Goal: Obtain resource: Download file/media

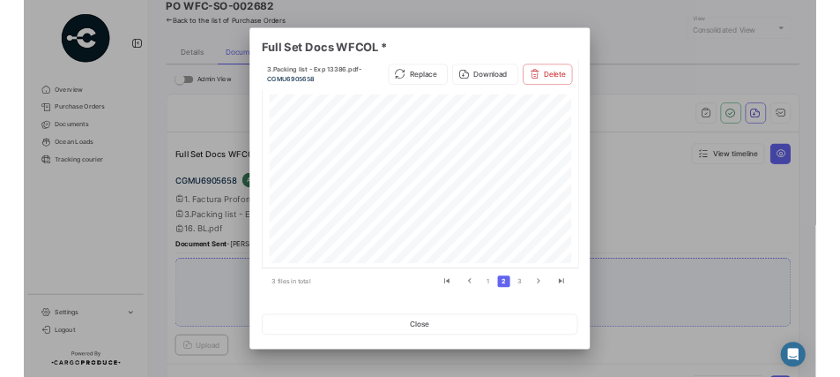
scroll to position [634, 0]
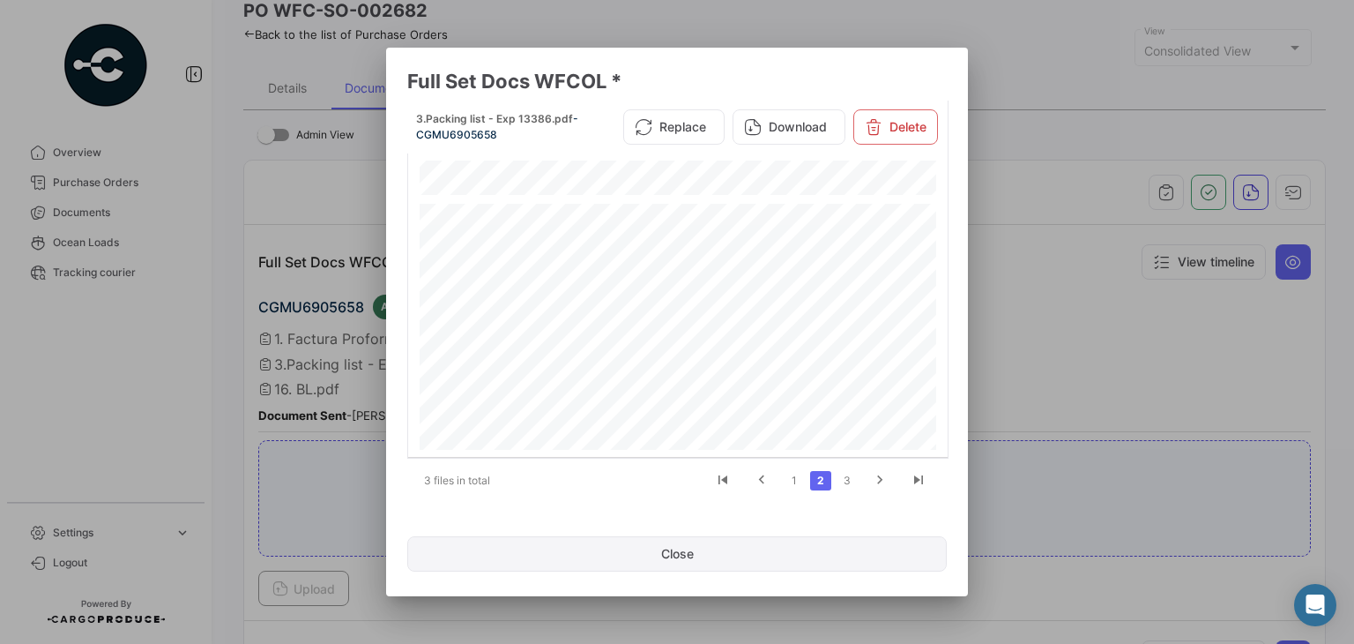
click at [825, 555] on button "Close" at bounding box center [677, 553] width 540 height 35
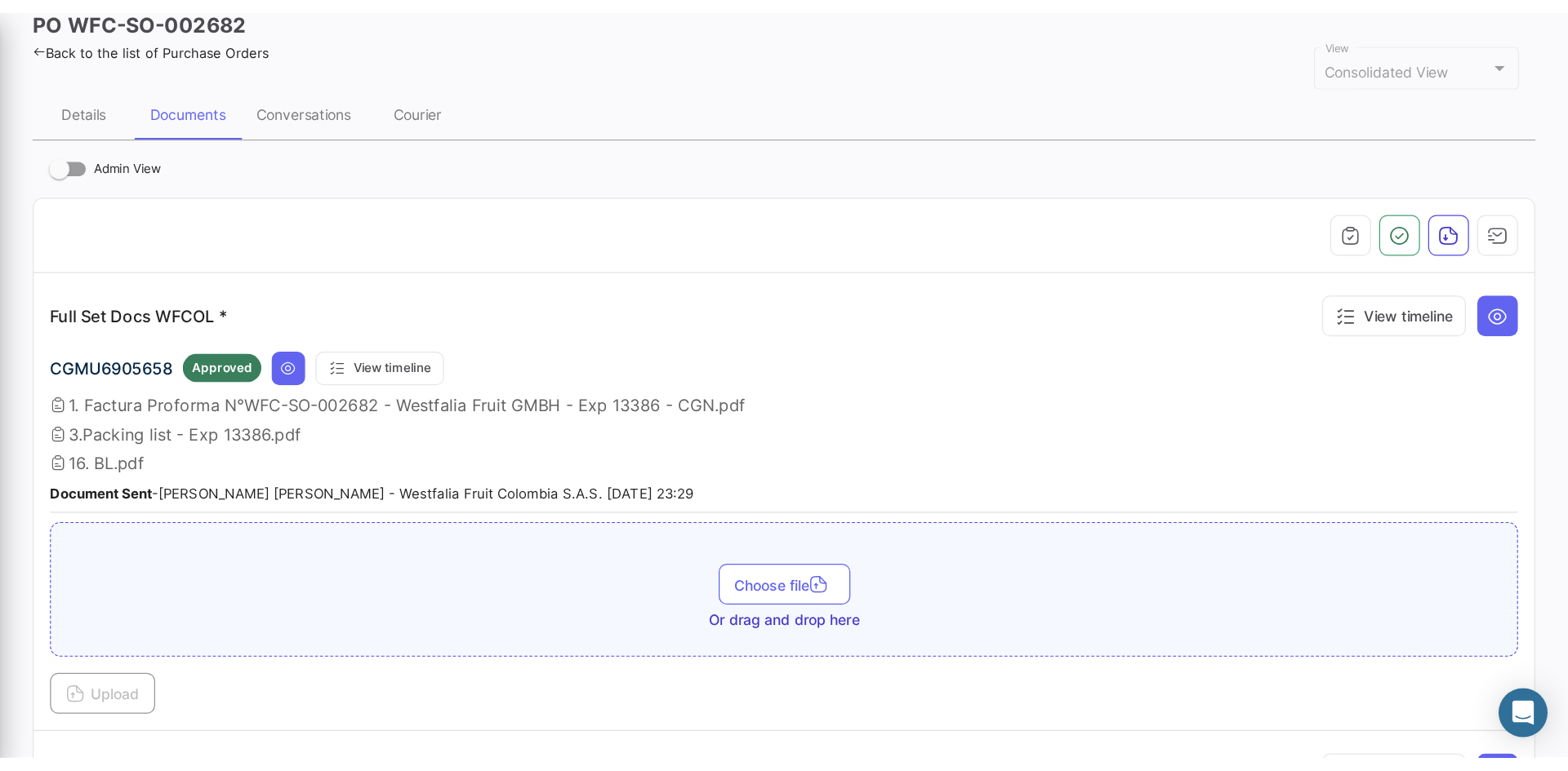
scroll to position [81, 0]
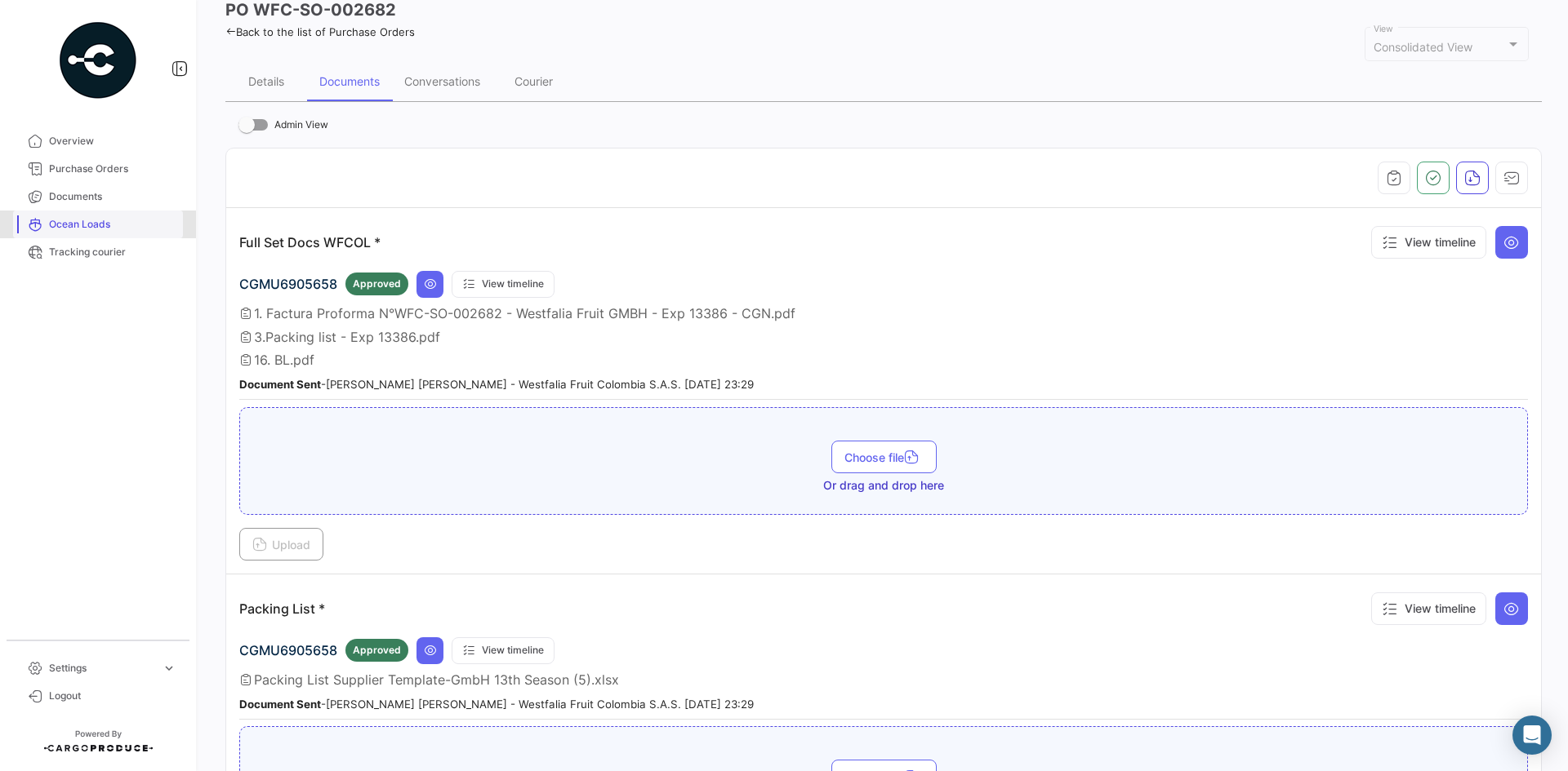
click at [86, 228] on span "Ocean Loads" at bounding box center [113, 225] width 128 height 15
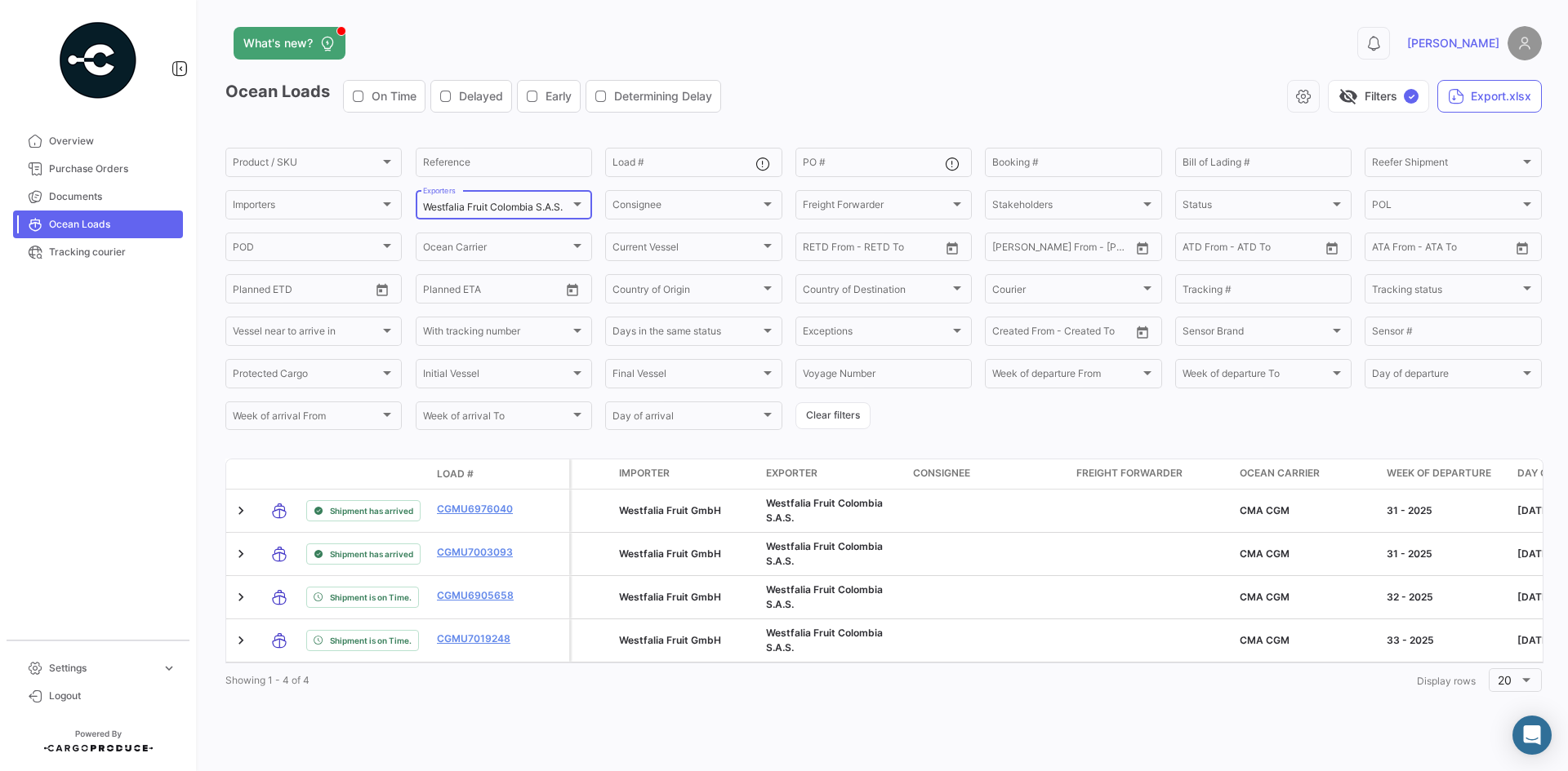
click at [497, 204] on mat-select-trigger "Westfalia Fruit Colombia S.A.S." at bounding box center [493, 206] width 140 height 12
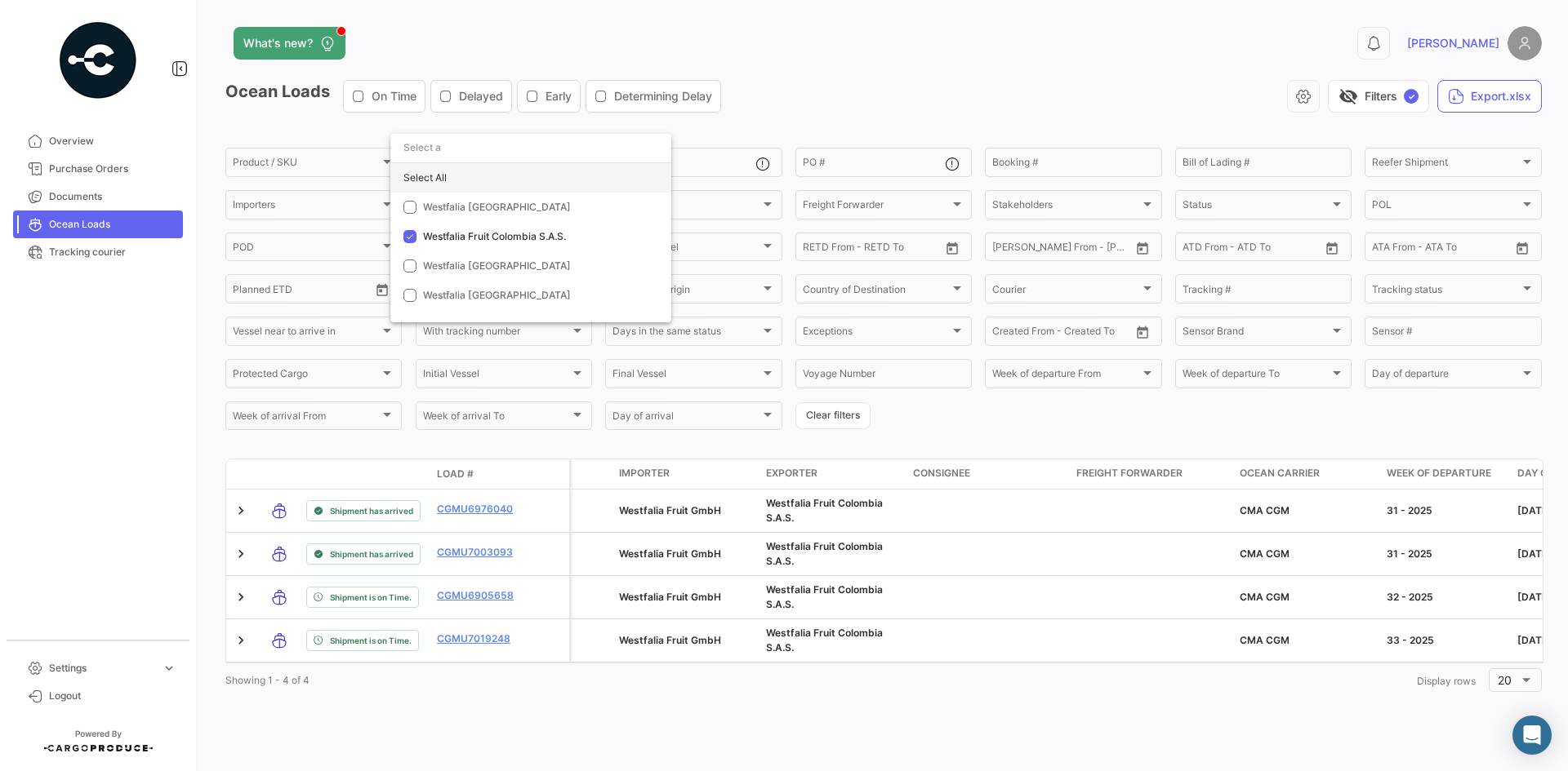
click at [458, 166] on div "Select All" at bounding box center [530, 178] width 281 height 30
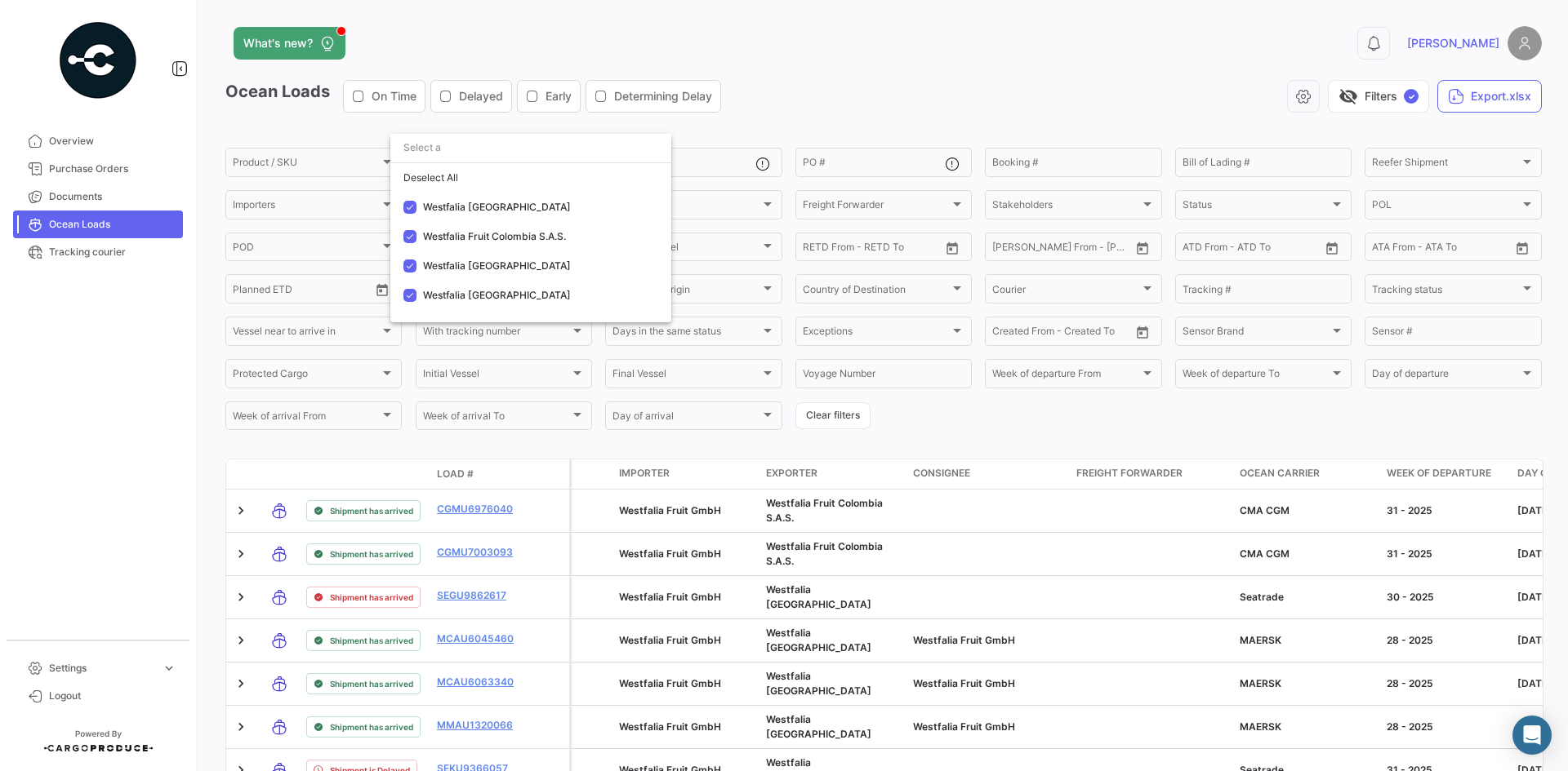
click at [893, 162] on div at bounding box center [784, 385] width 1568 height 771
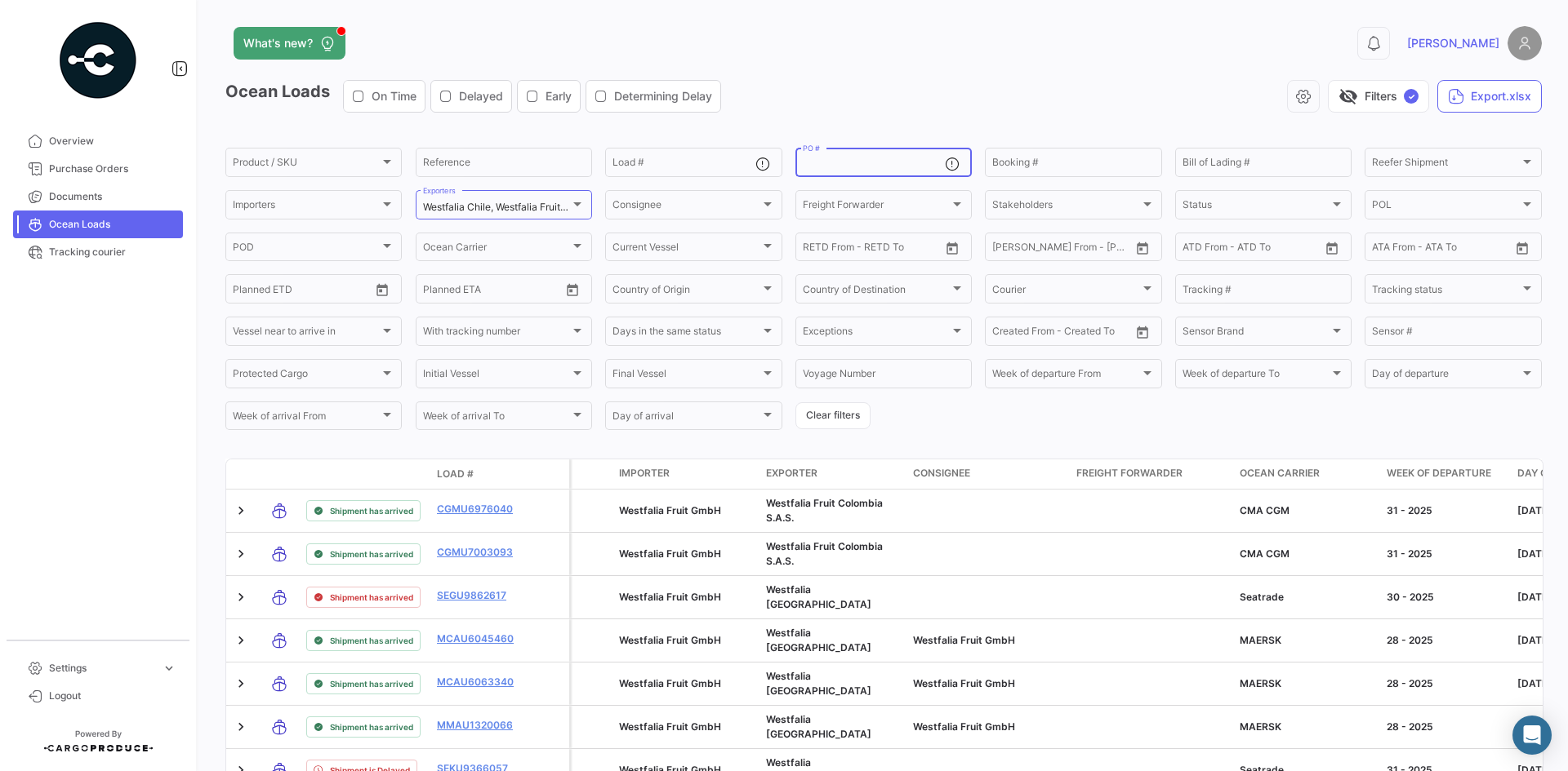
click at [893, 162] on input "PO #" at bounding box center [873, 165] width 142 height 11
click at [705, 168] on input "Load #" at bounding box center [683, 165] width 142 height 11
paste input "MMAU1404629"
type input "MMAU1404629"
click at [831, 121] on div "Ocean Loads On Time Delayed Early Determining Delay visibility_off Filters ✓ Ex…" at bounding box center [883, 102] width 1316 height 45
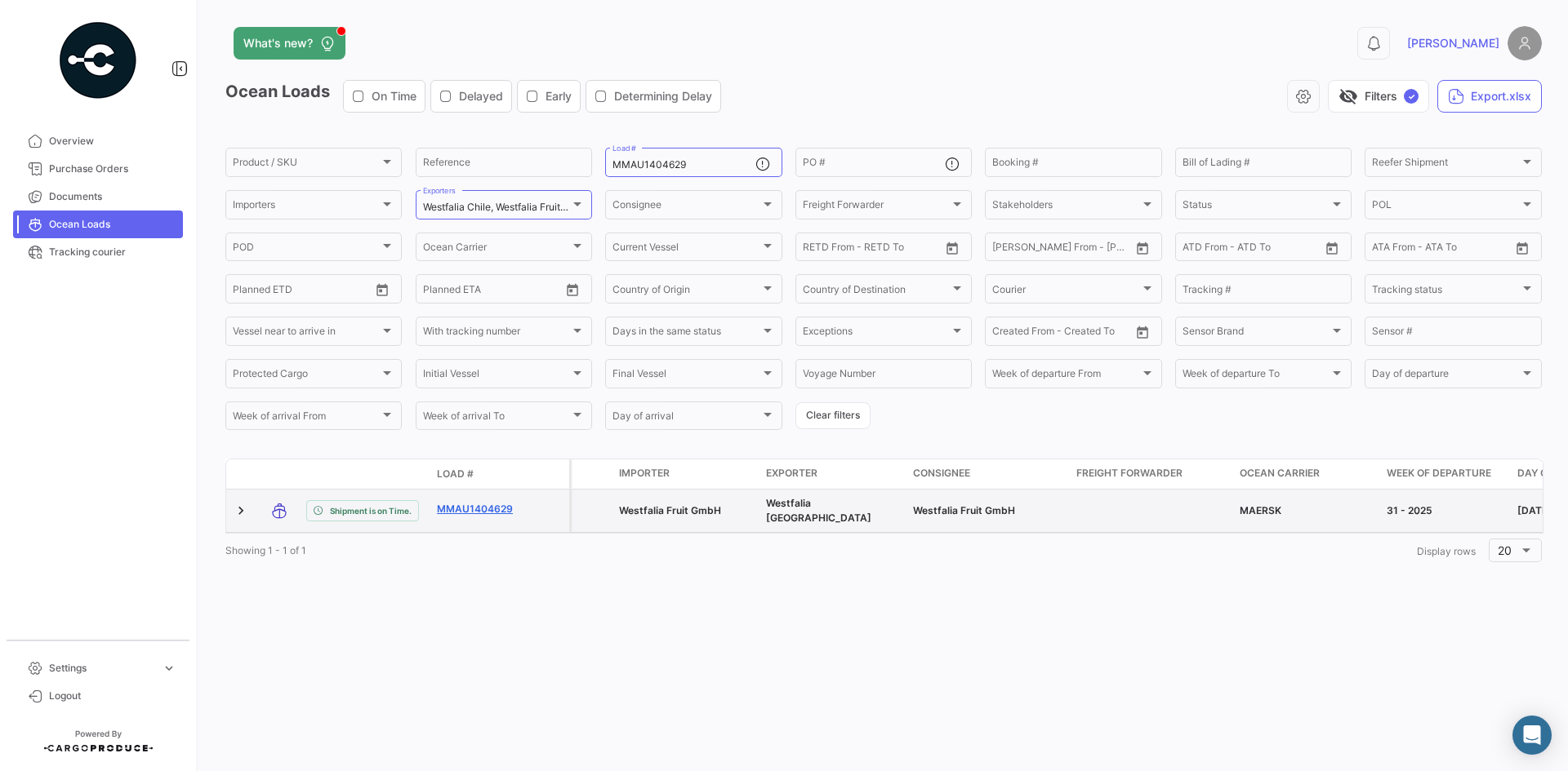
click at [473, 507] on link "MMAU1404629" at bounding box center [480, 509] width 85 height 15
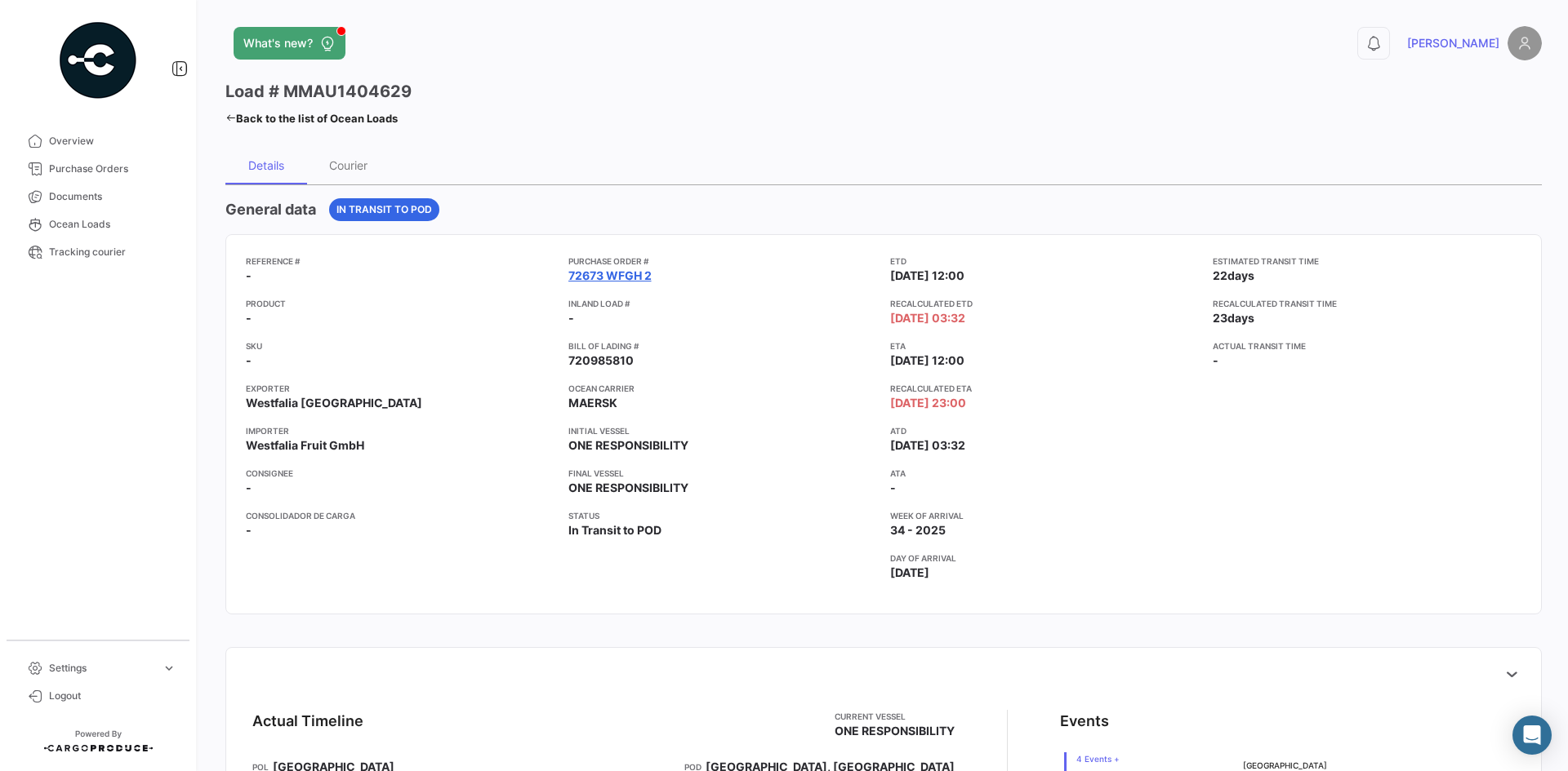
click at [611, 278] on link "72673 WFGH 2" at bounding box center [610, 276] width 83 height 17
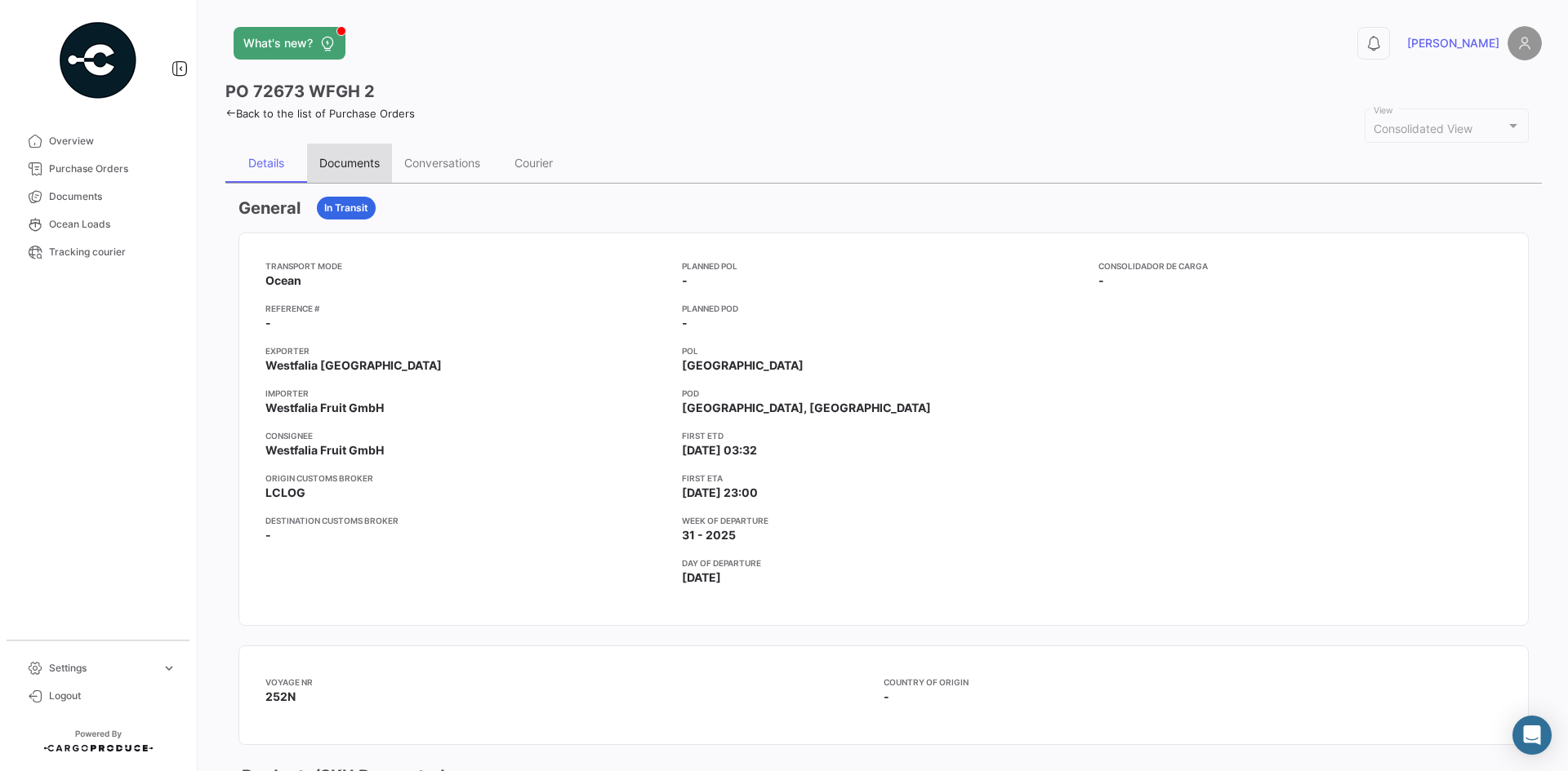
click at [350, 174] on div "Documents" at bounding box center [350, 163] width 85 height 39
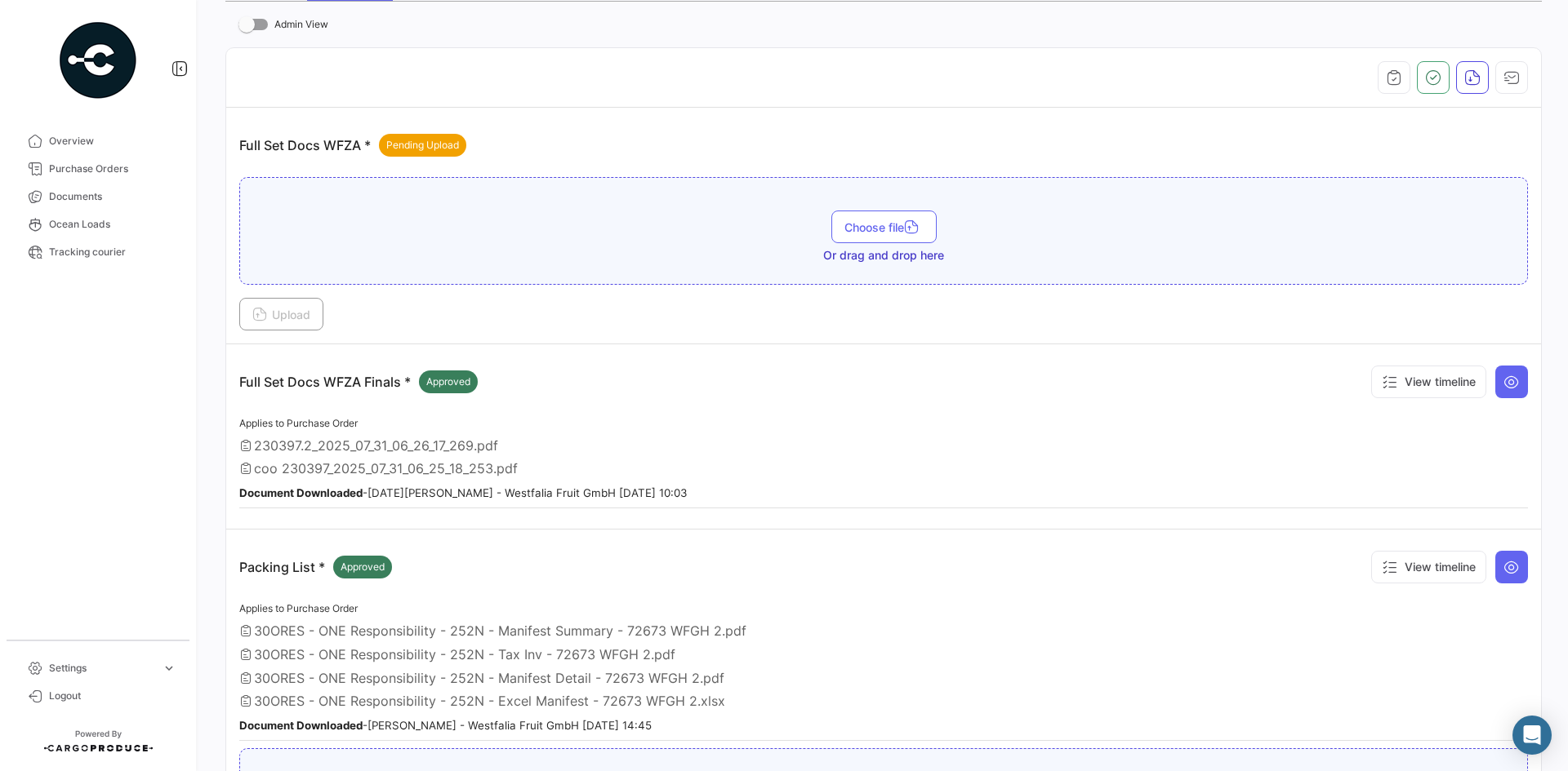
scroll to position [81, 0]
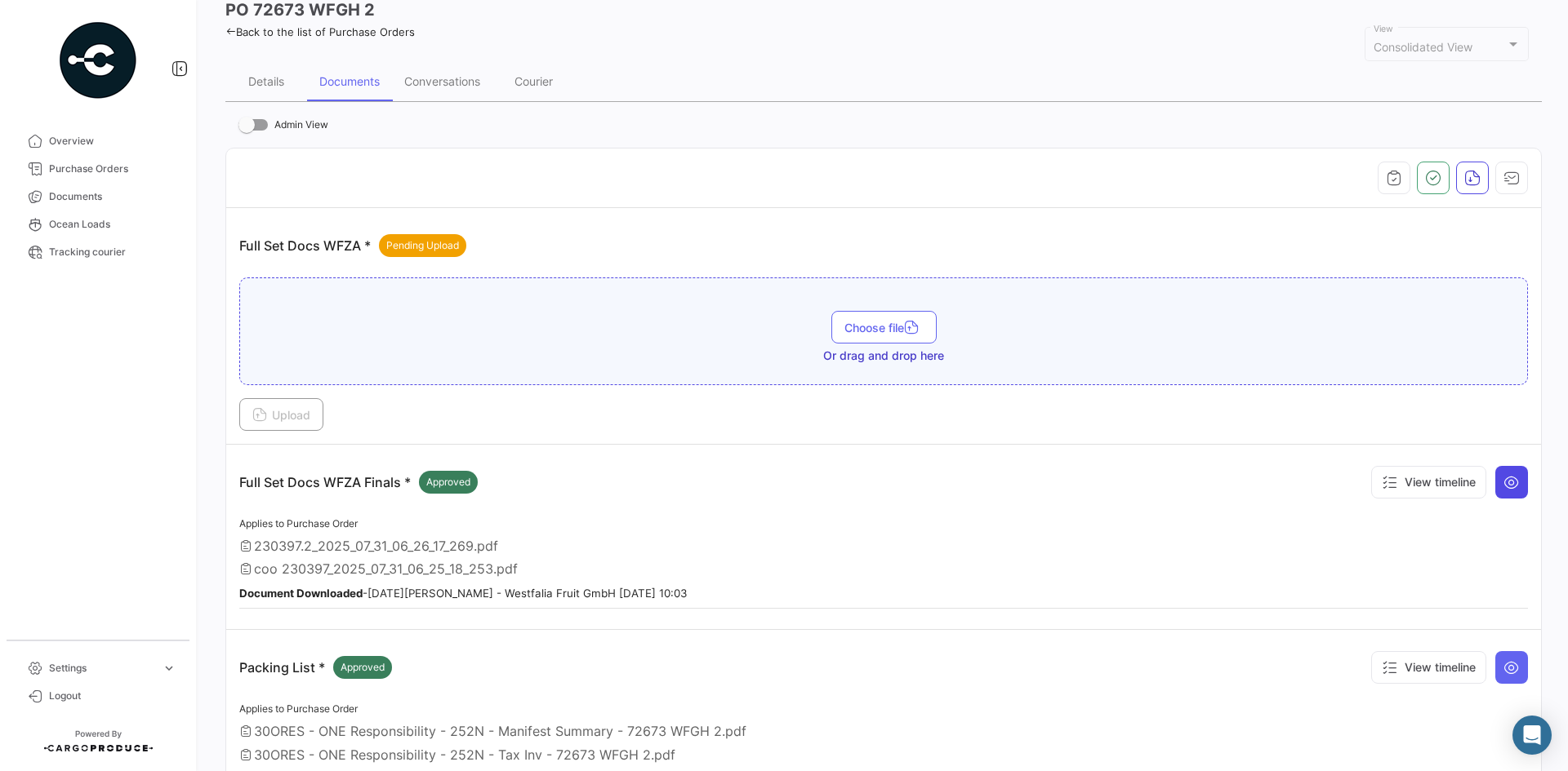
click at [1253, 489] on icon at bounding box center [1512, 482] width 17 height 17
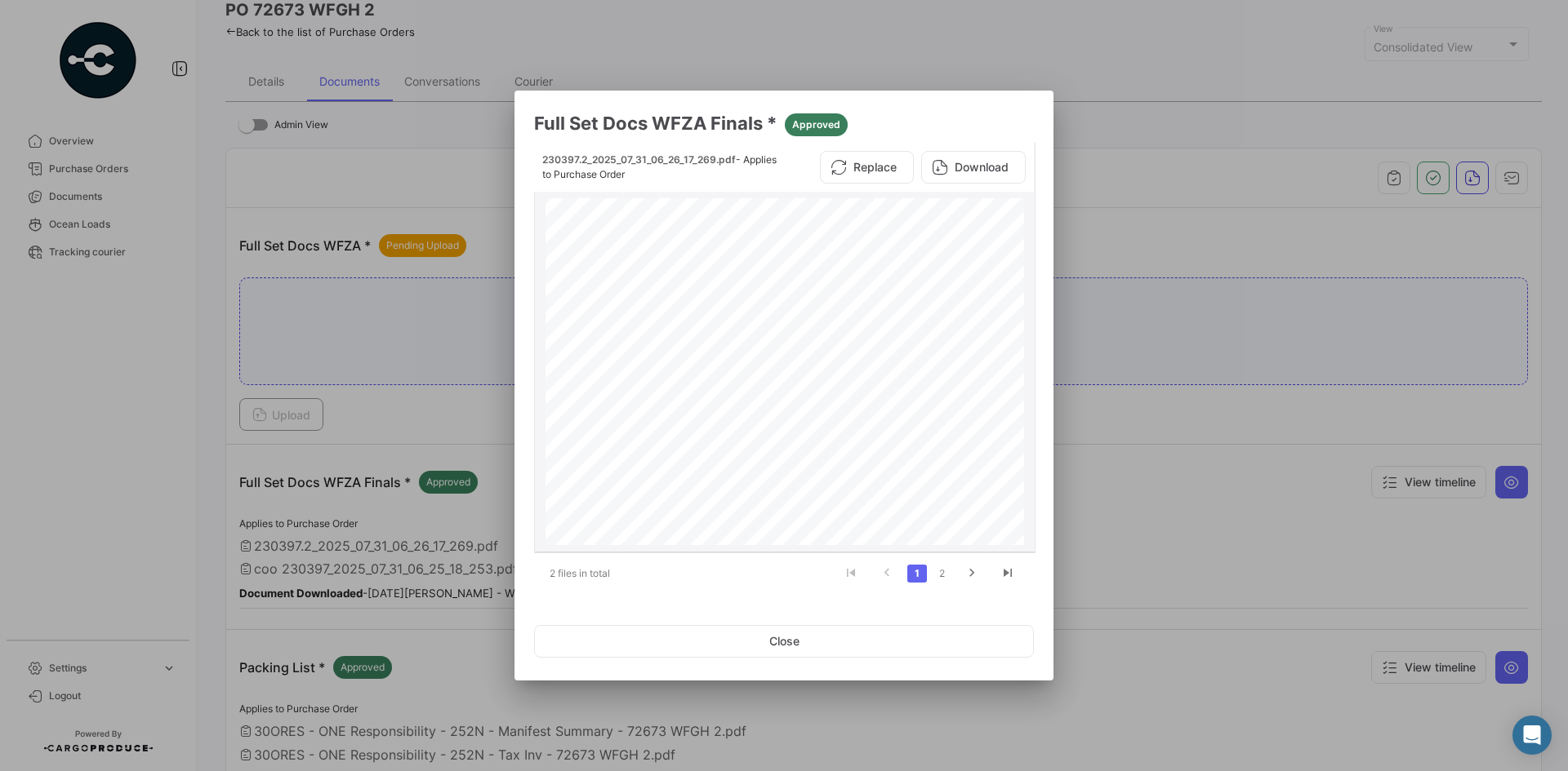
scroll to position [0, 0]
click at [949, 165] on button "Download" at bounding box center [973, 167] width 105 height 32
click at [943, 569] on link "2" at bounding box center [941, 573] width 19 height 18
click at [949, 164] on button "Download" at bounding box center [973, 167] width 105 height 32
click at [881, 595] on button "Close" at bounding box center [784, 640] width 500 height 32
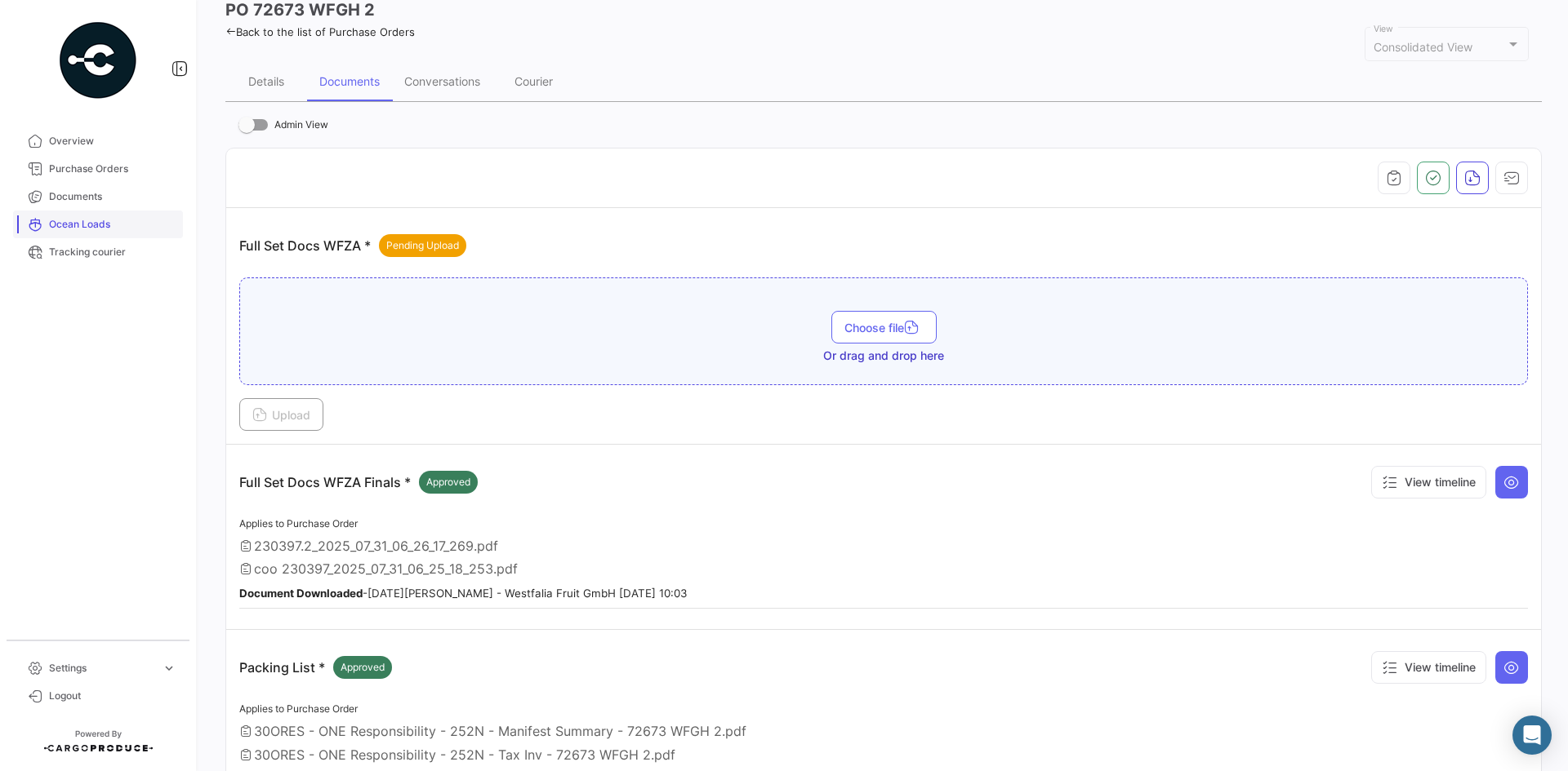
click at [63, 219] on span "Ocean Loads" at bounding box center [113, 225] width 128 height 15
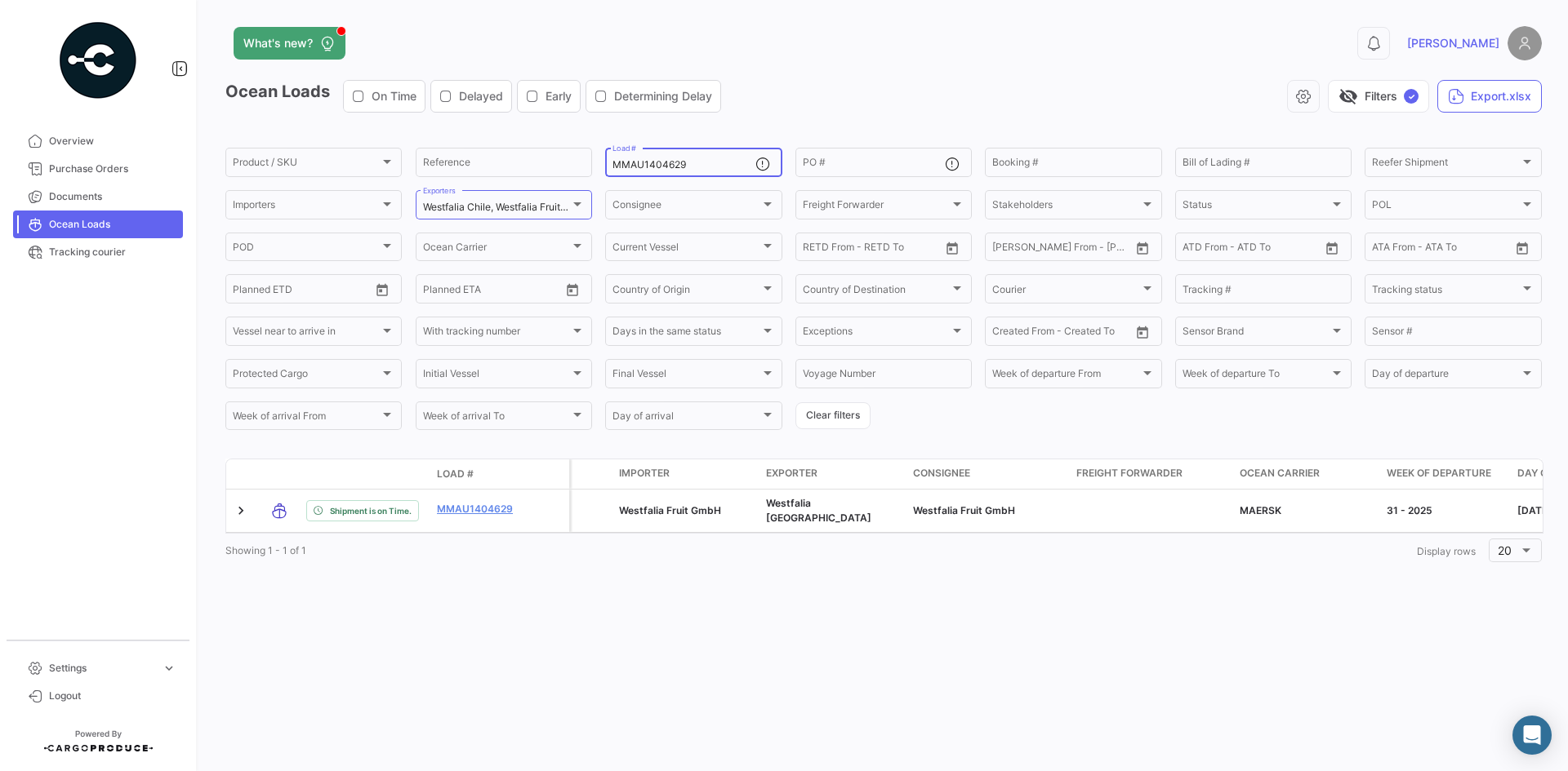
drag, startPoint x: 691, startPoint y: 169, endPoint x: 207, endPoint y: 153, distance: 484.3
click at [207, 153] on div "What's new? 0 [PERSON_NAME] Loads On Time Delayed Early Determining Delay visib…" at bounding box center [884, 385] width 1369 height 771
paste input "36565"
type input "MMAU1436565"
click at [872, 110] on div "visibility_off Filters ✓ Export.xlsx" at bounding box center [1138, 95] width 808 height 32
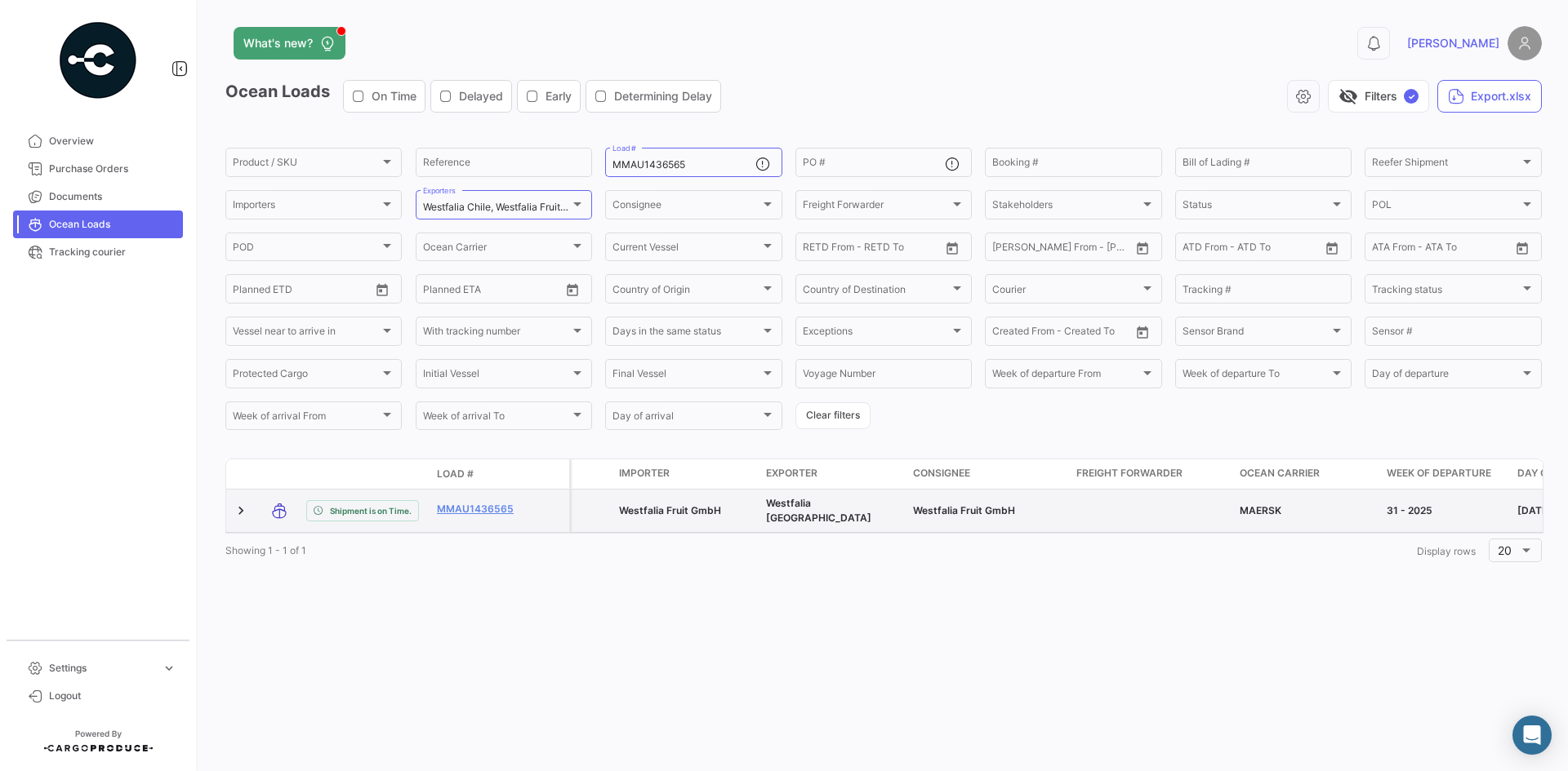
click at [475, 497] on datatable-body-cell "MMAU1436565" at bounding box center [480, 511] width 98 height 43
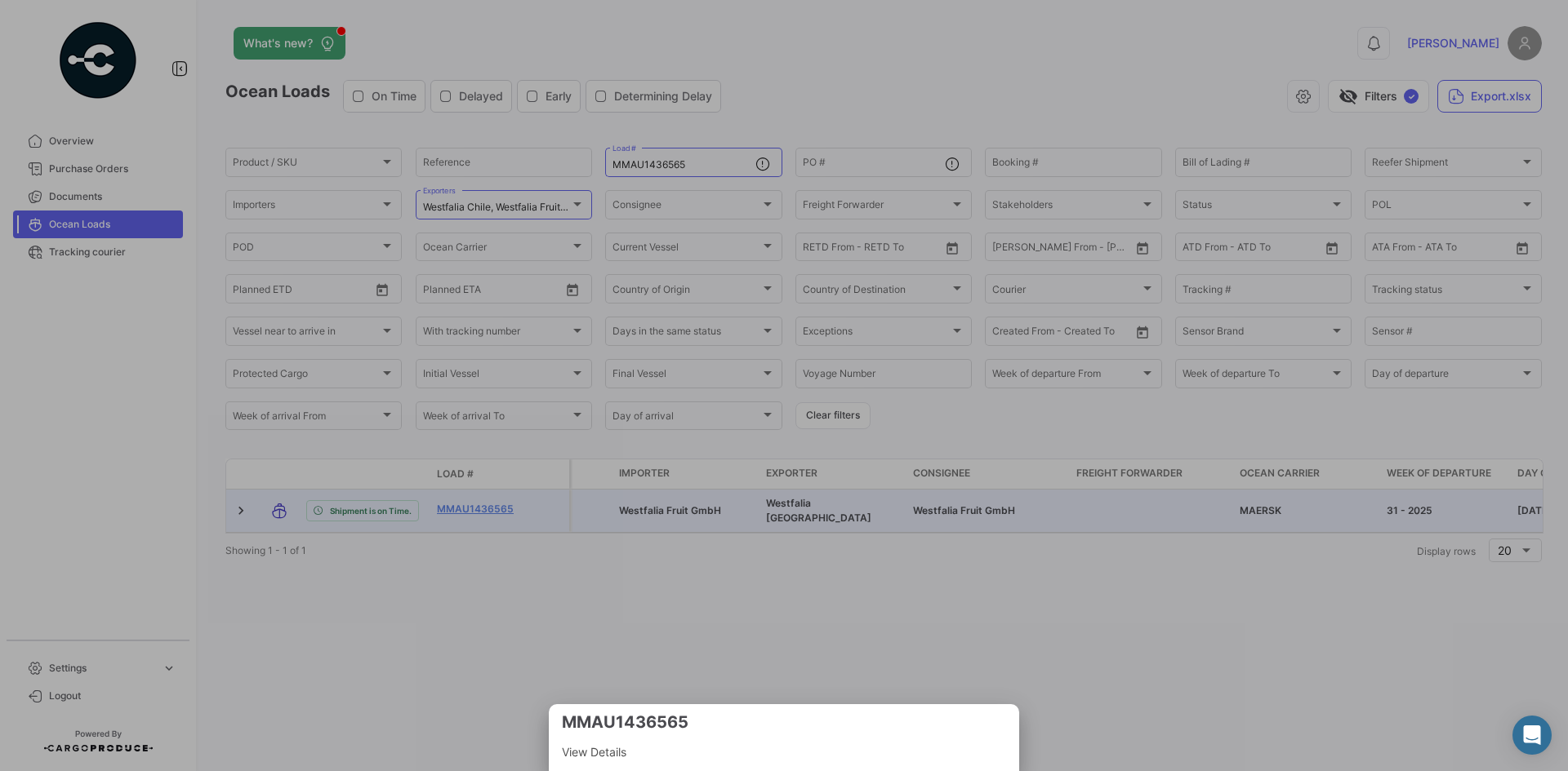
click at [480, 510] on div at bounding box center [784, 385] width 1568 height 771
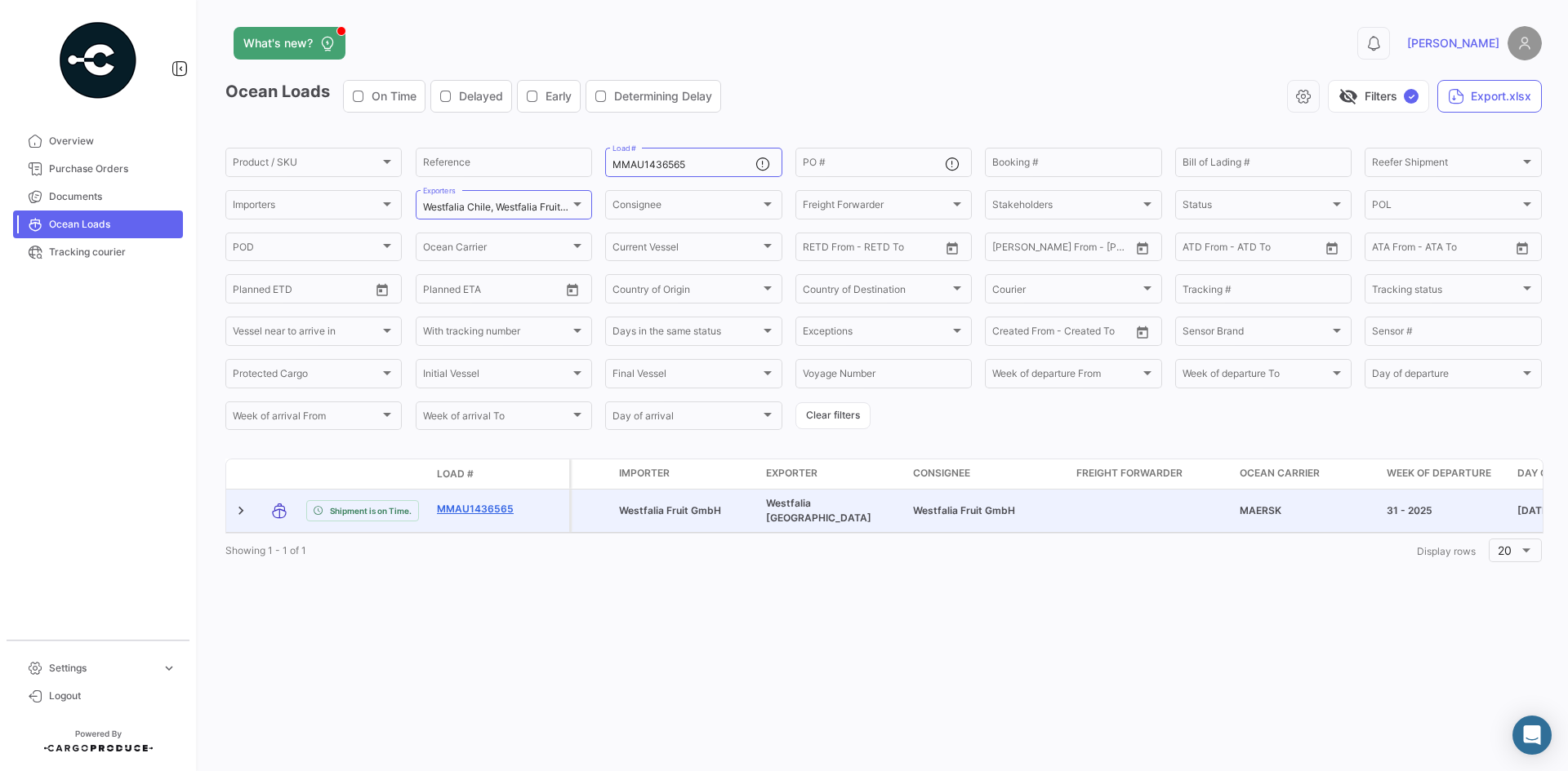
click at [480, 510] on link "MMAU1436565" at bounding box center [480, 509] width 85 height 15
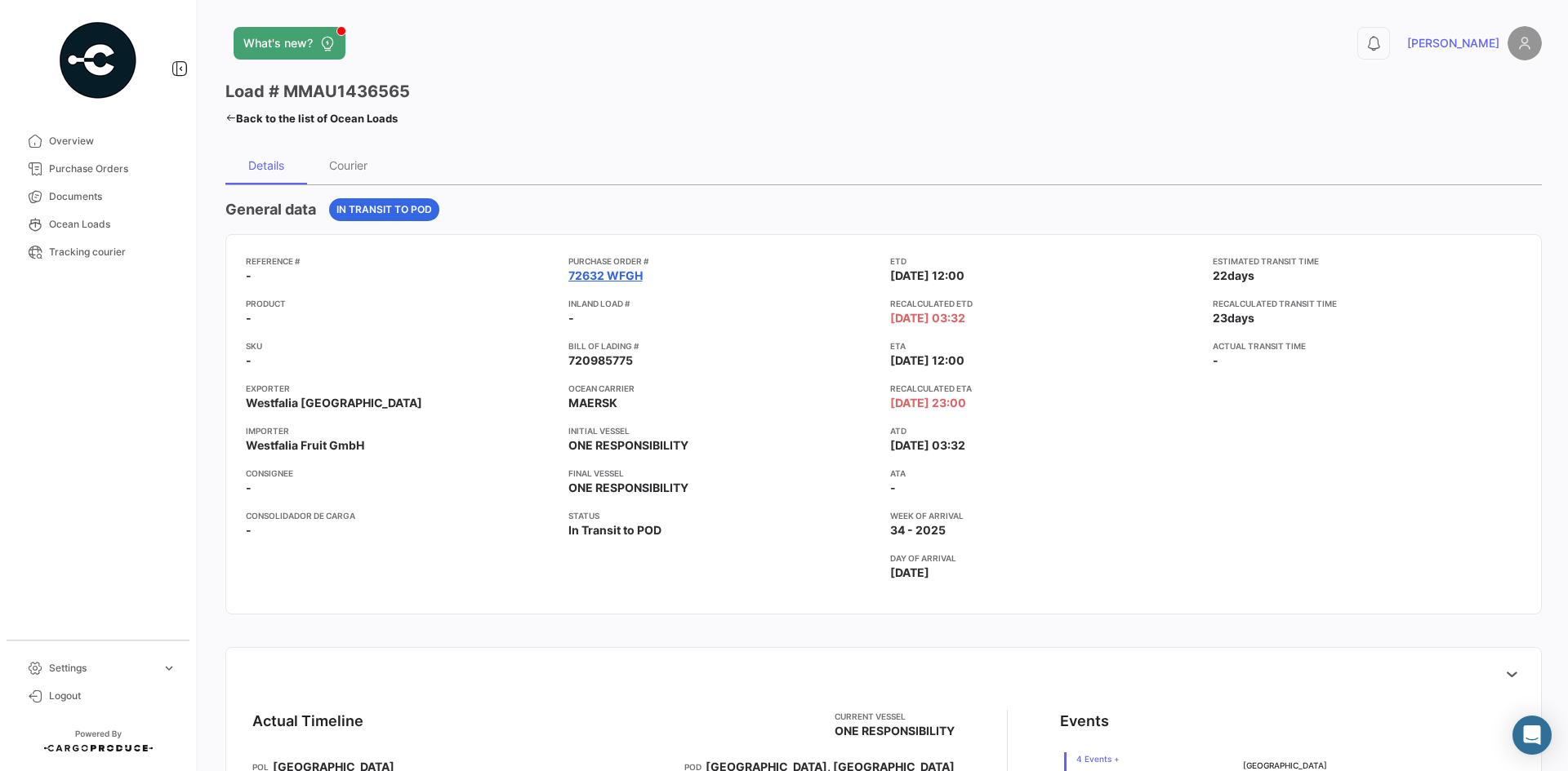
click at [581, 274] on link "72632 WFGH" at bounding box center [606, 276] width 74 height 17
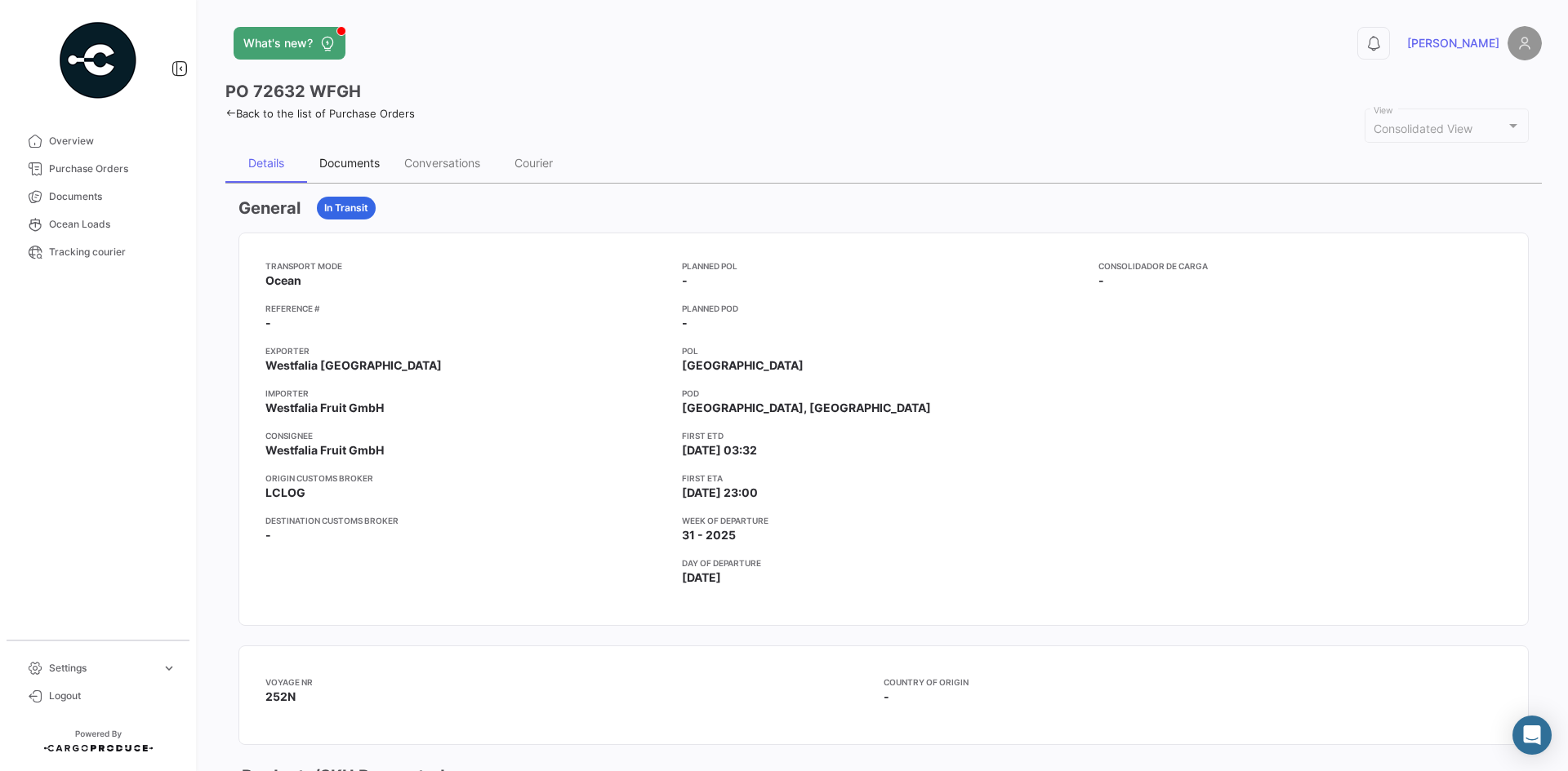
click at [362, 169] on div "Documents" at bounding box center [349, 162] width 60 height 14
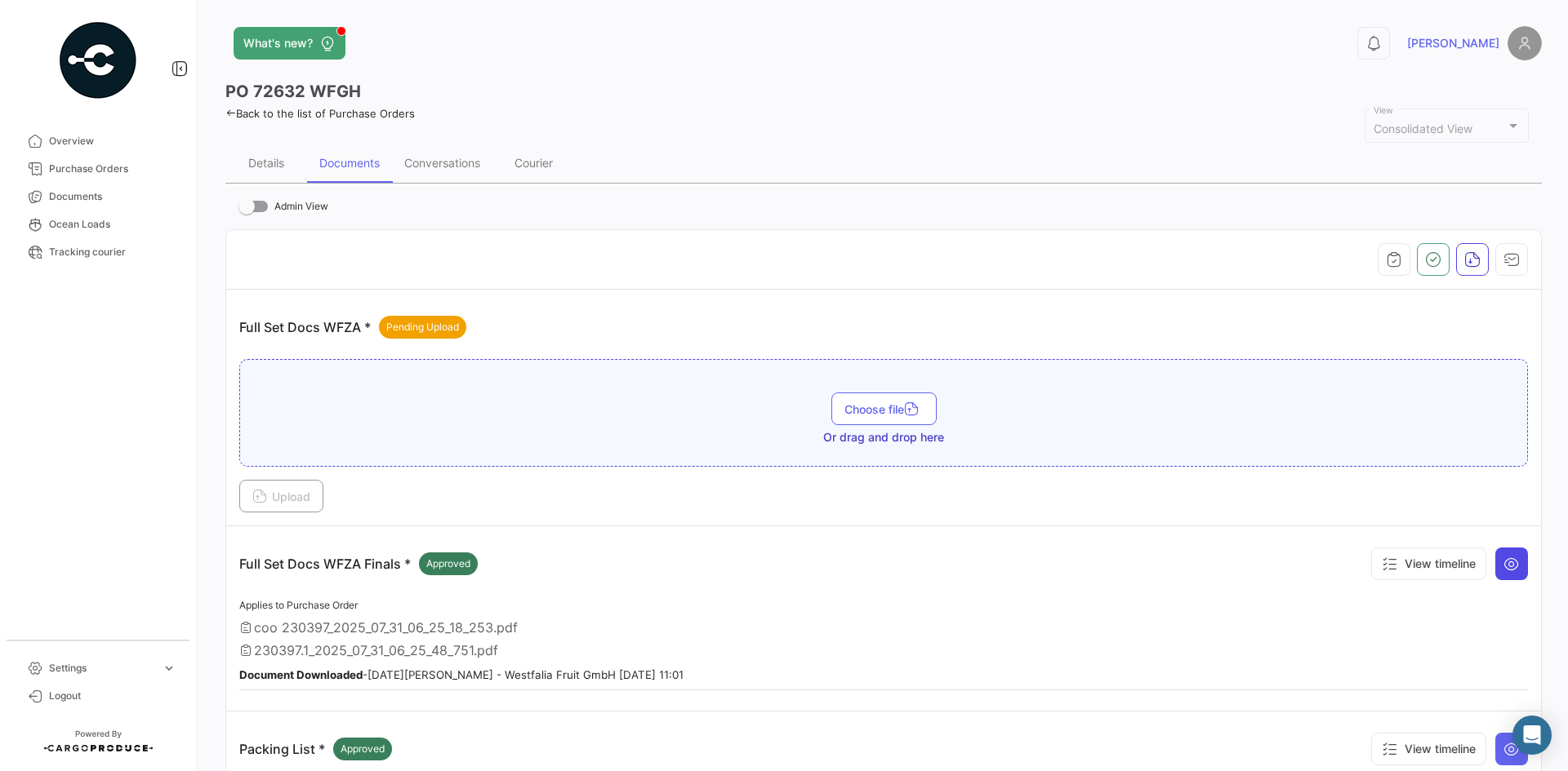
click at [1253, 566] on icon at bounding box center [1512, 564] width 17 height 17
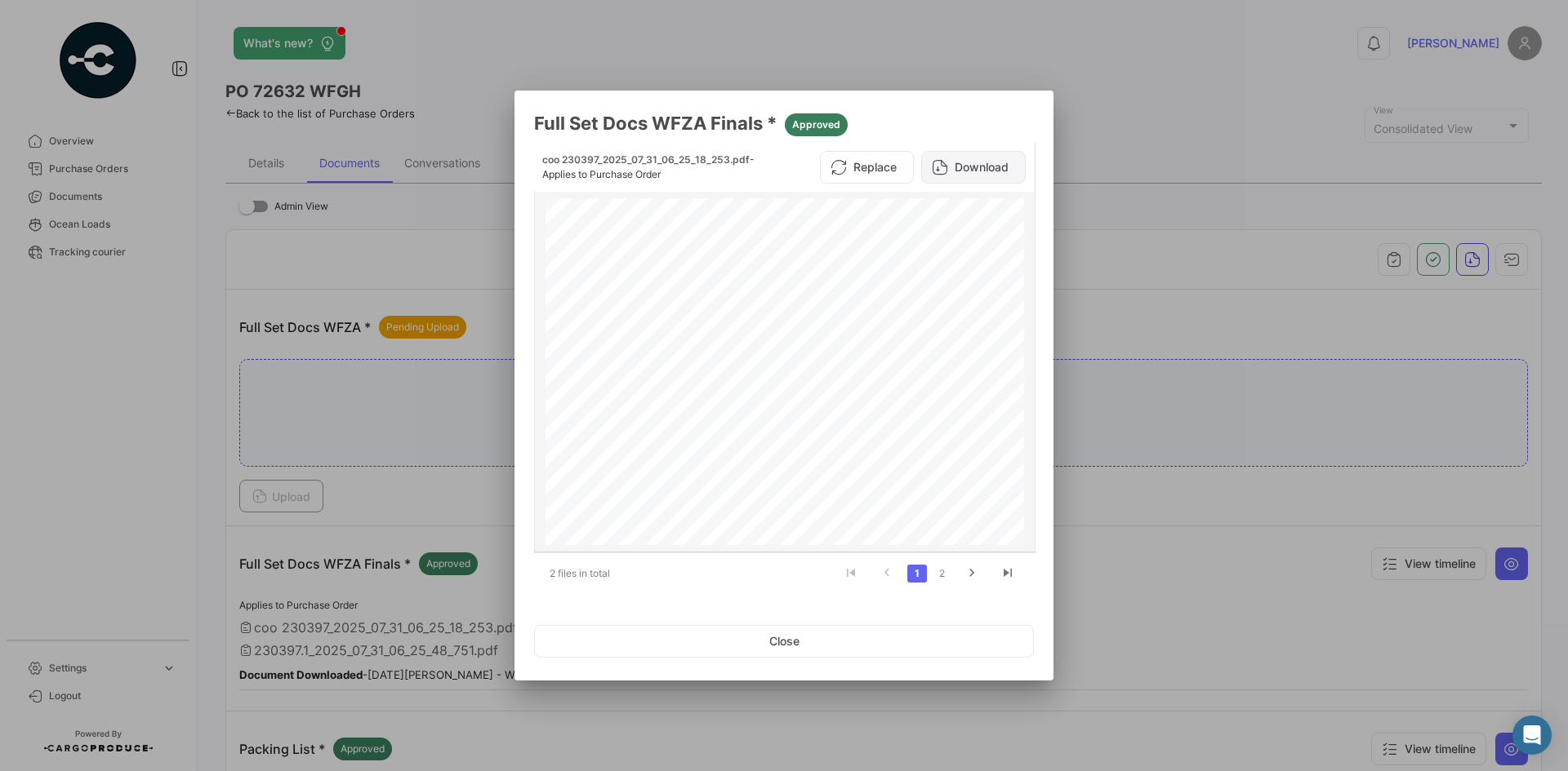
click at [975, 161] on button "Download" at bounding box center [973, 167] width 105 height 32
click at [940, 566] on link "2" at bounding box center [941, 573] width 19 height 18
click at [977, 169] on button "Download" at bounding box center [973, 167] width 105 height 32
click at [832, 595] on button "Close" at bounding box center [784, 640] width 500 height 32
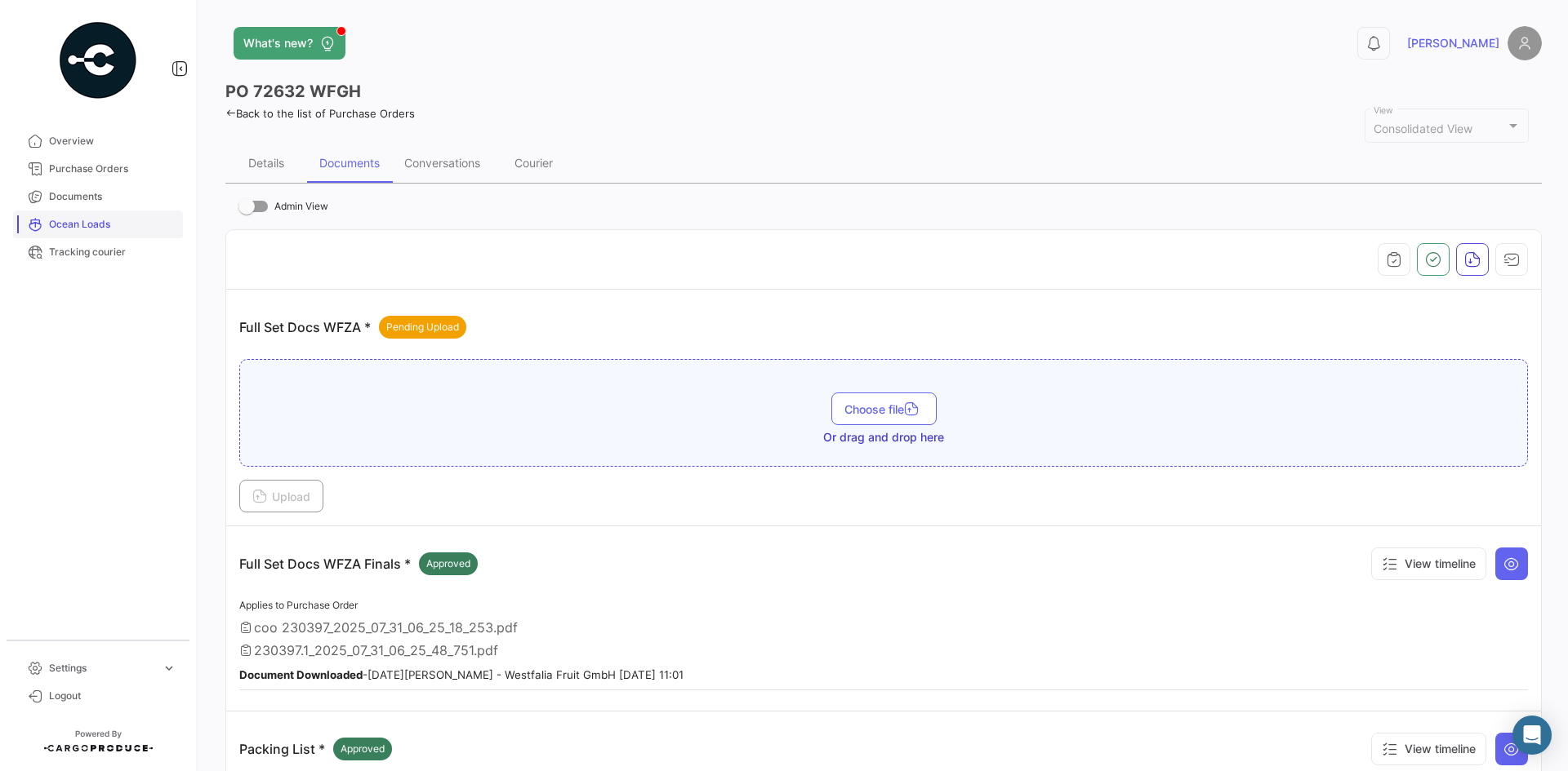
click at [83, 222] on span "Ocean Loads" at bounding box center [113, 225] width 128 height 15
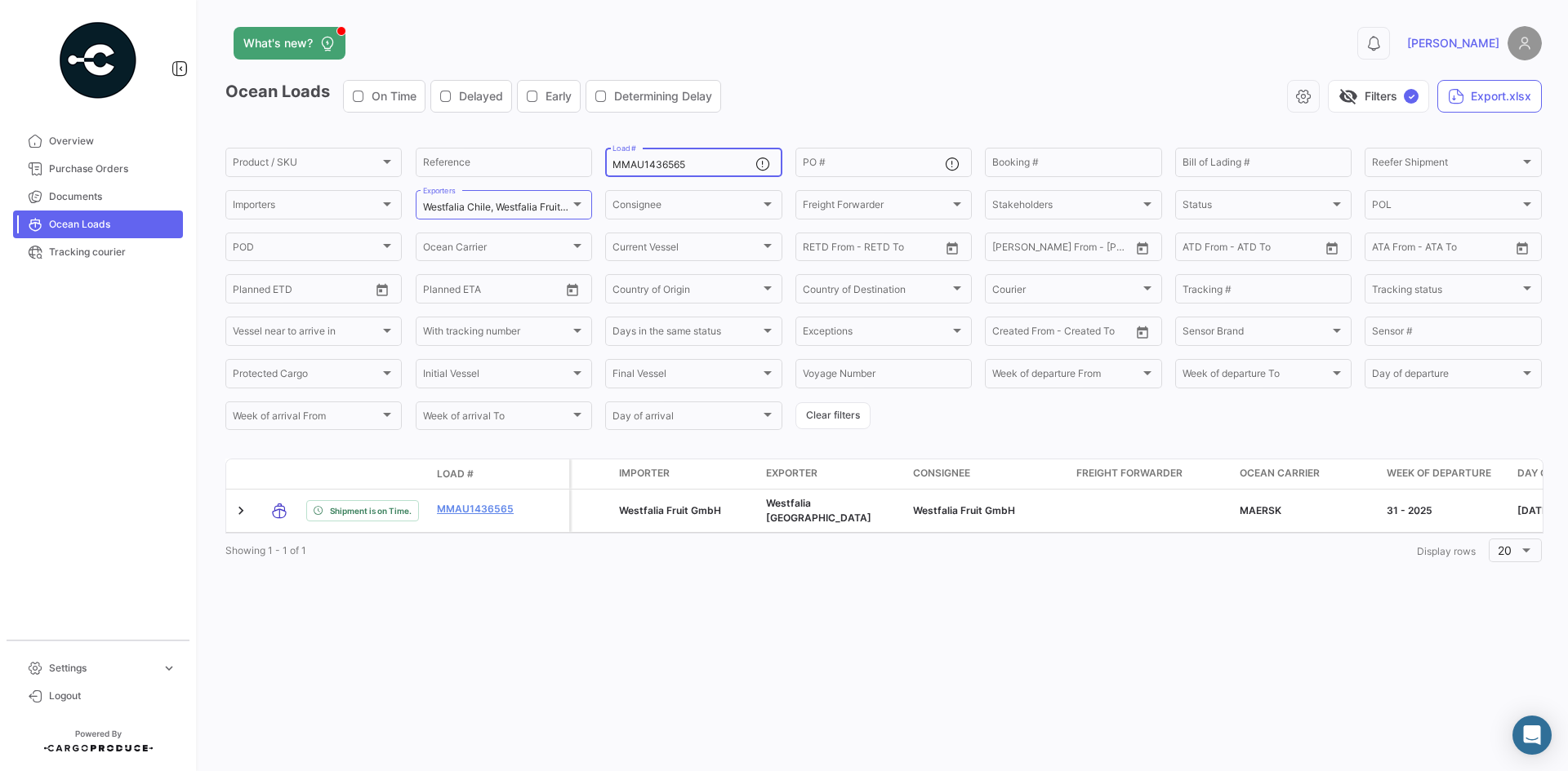
drag, startPoint x: 700, startPoint y: 165, endPoint x: 0, endPoint y: 156, distance: 700.1
click at [0, 156] on mat-sidenav-container "Overview Purchase Orders Documents Ocean Loads Tracking courier Settings expand…" at bounding box center [784, 385] width 1568 height 771
paste input "385133"
type input "MMAU1385133"
click at [862, 109] on div "visibility_off Filters ✓ Export.xlsx" at bounding box center [1138, 95] width 808 height 32
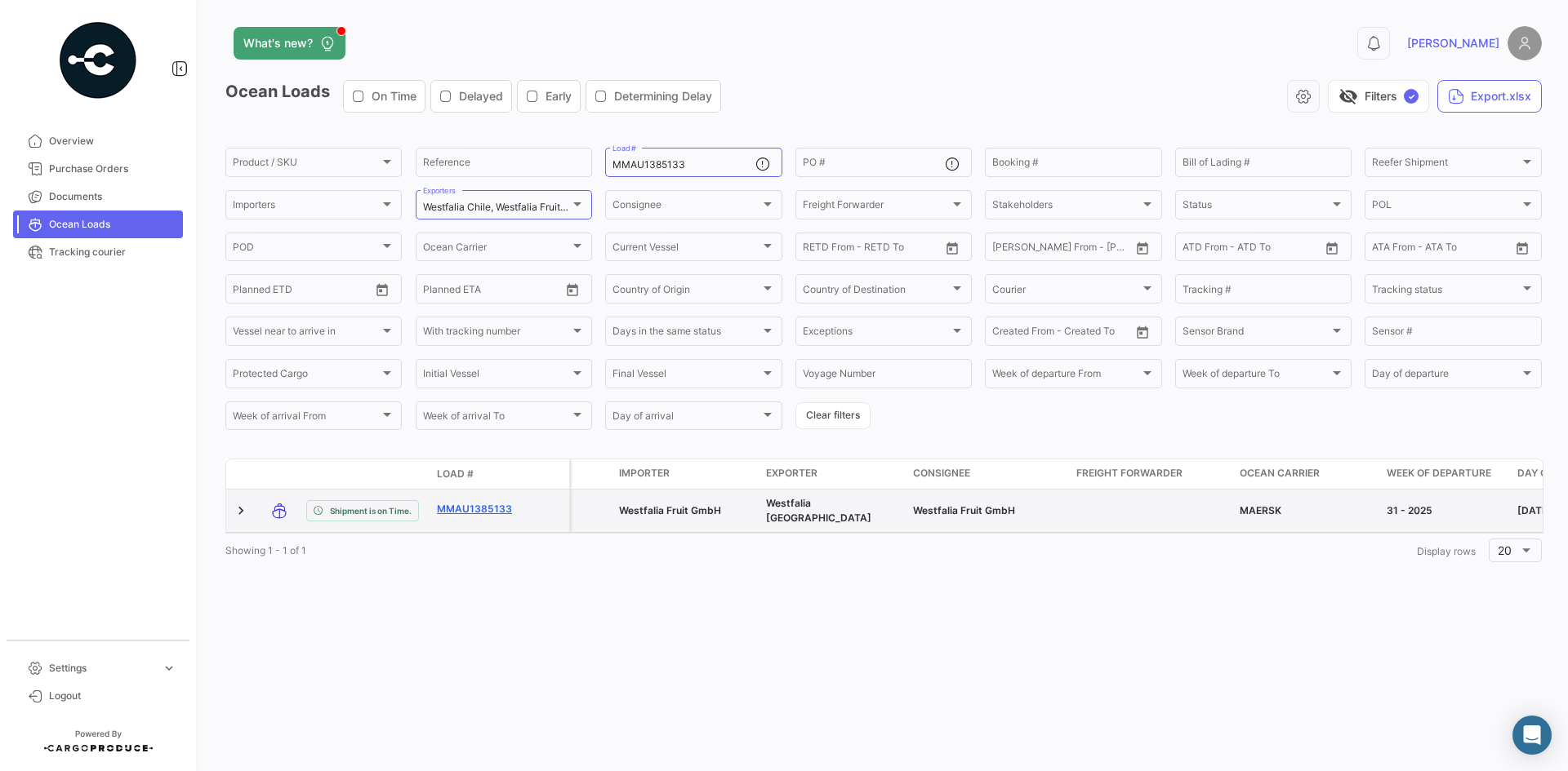
click at [466, 506] on link "MMAU1385133" at bounding box center [480, 509] width 85 height 15
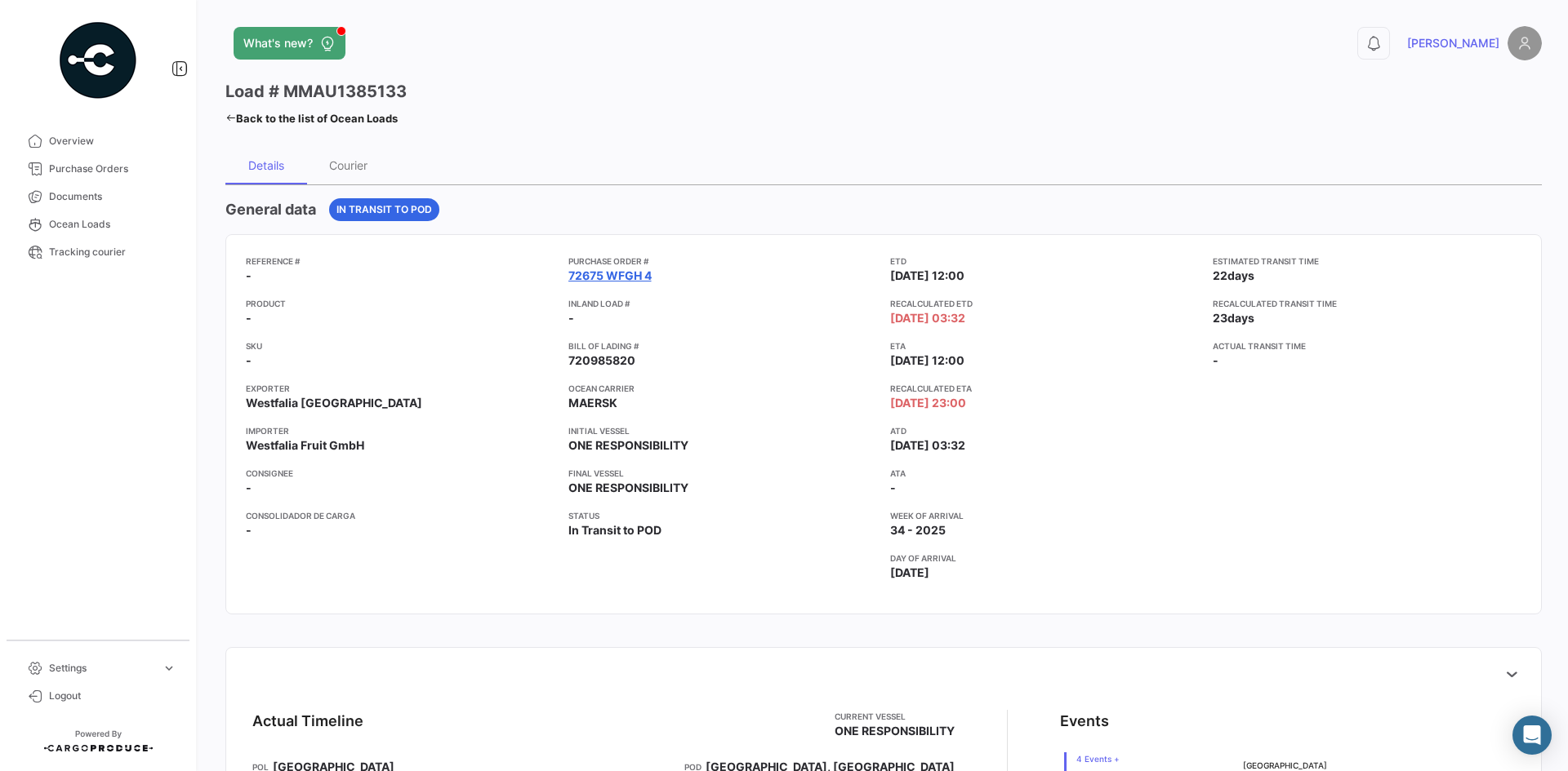
click at [618, 278] on link "72675 WFGH 4" at bounding box center [610, 276] width 83 height 17
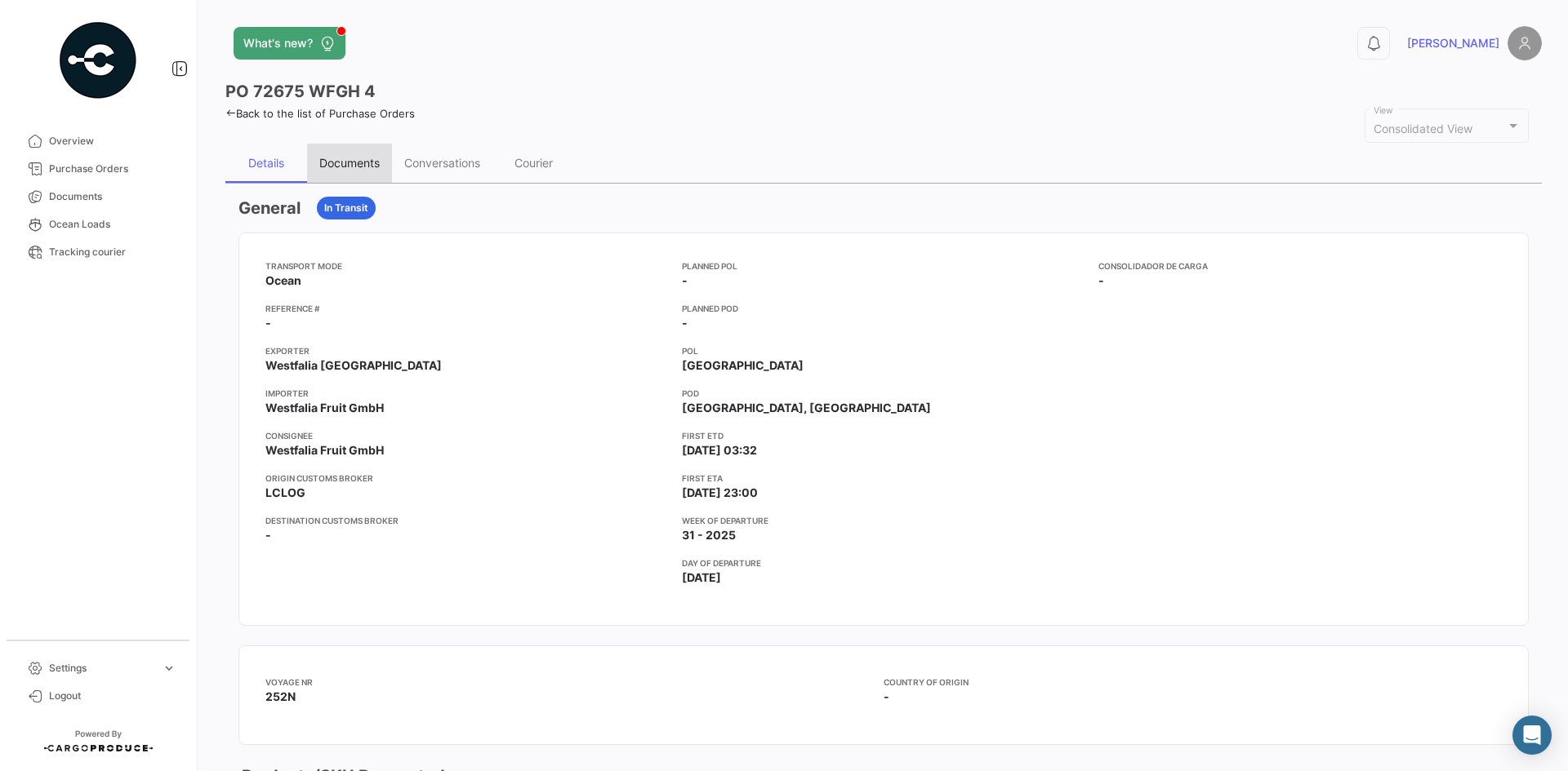
click at [342, 169] on div "Documents" at bounding box center [349, 162] width 60 height 14
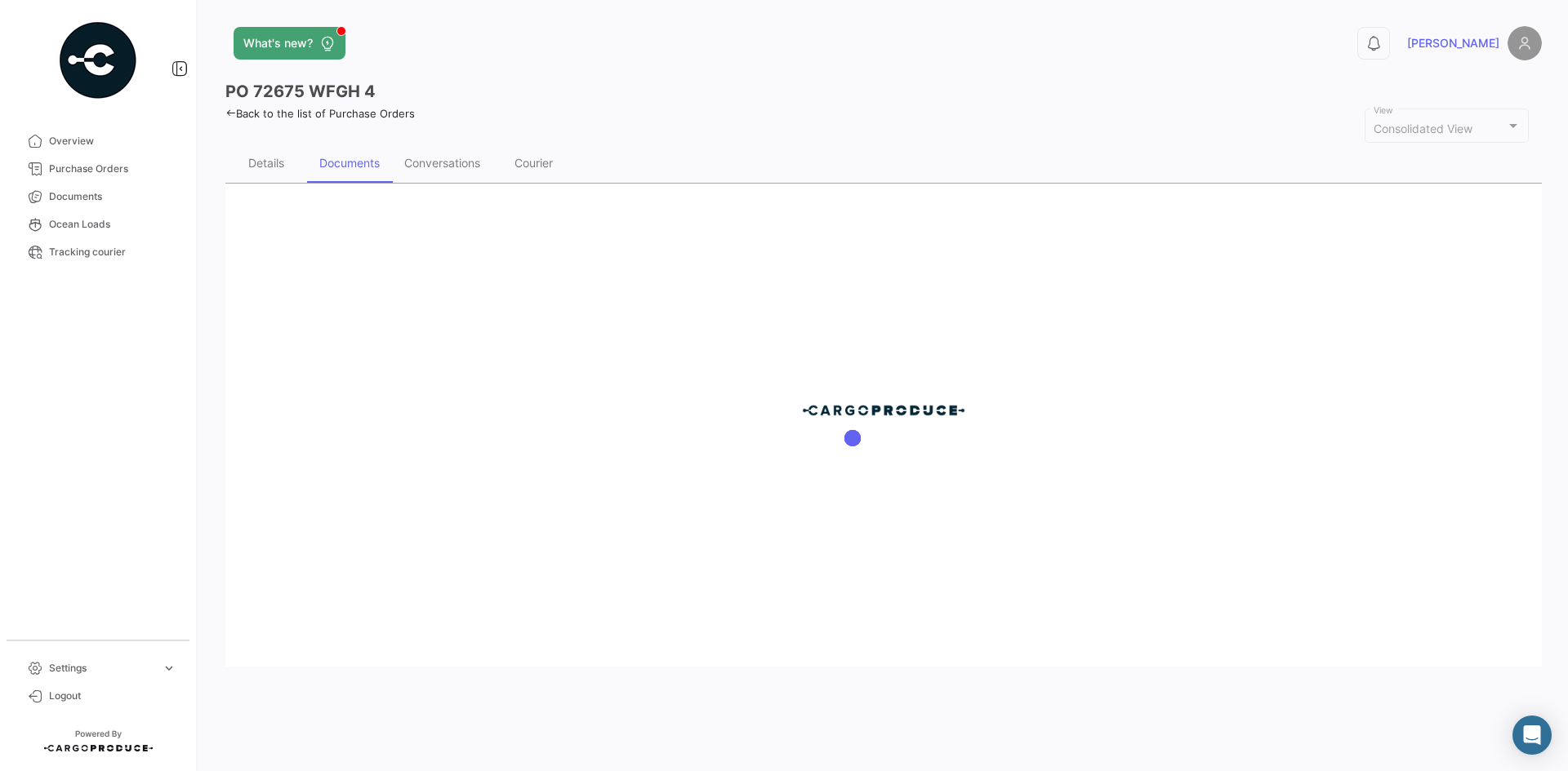
click at [570, 504] on div at bounding box center [883, 425] width 1316 height 483
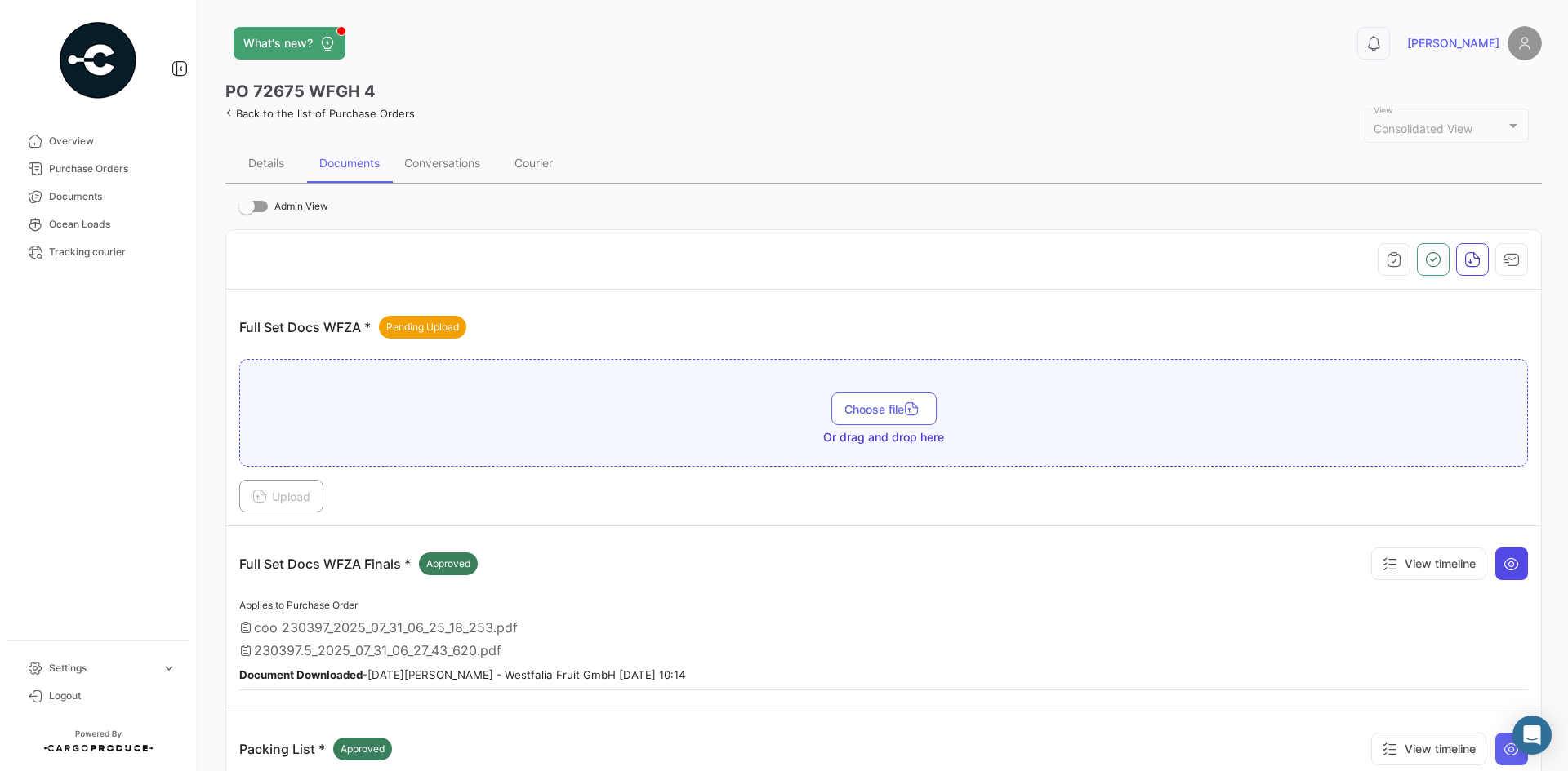
click at [1253, 563] on button at bounding box center [1511, 564] width 32 height 32
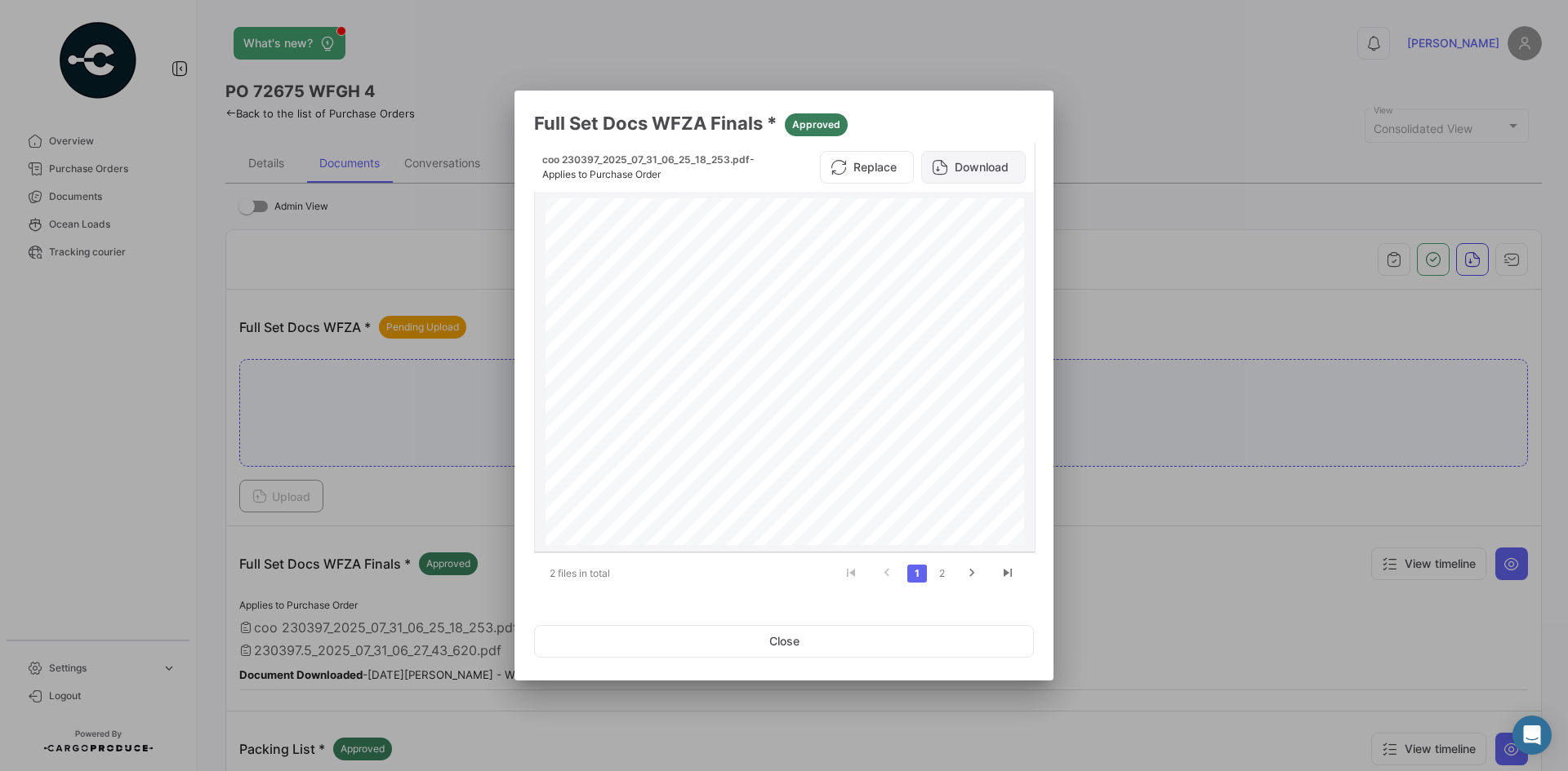
click at [974, 169] on button "Download" at bounding box center [973, 167] width 105 height 32
click at [935, 577] on link "2" at bounding box center [941, 573] width 19 height 18
click at [941, 168] on icon at bounding box center [940, 168] width 17 height 17
click at [784, 595] on button "Close" at bounding box center [784, 640] width 500 height 32
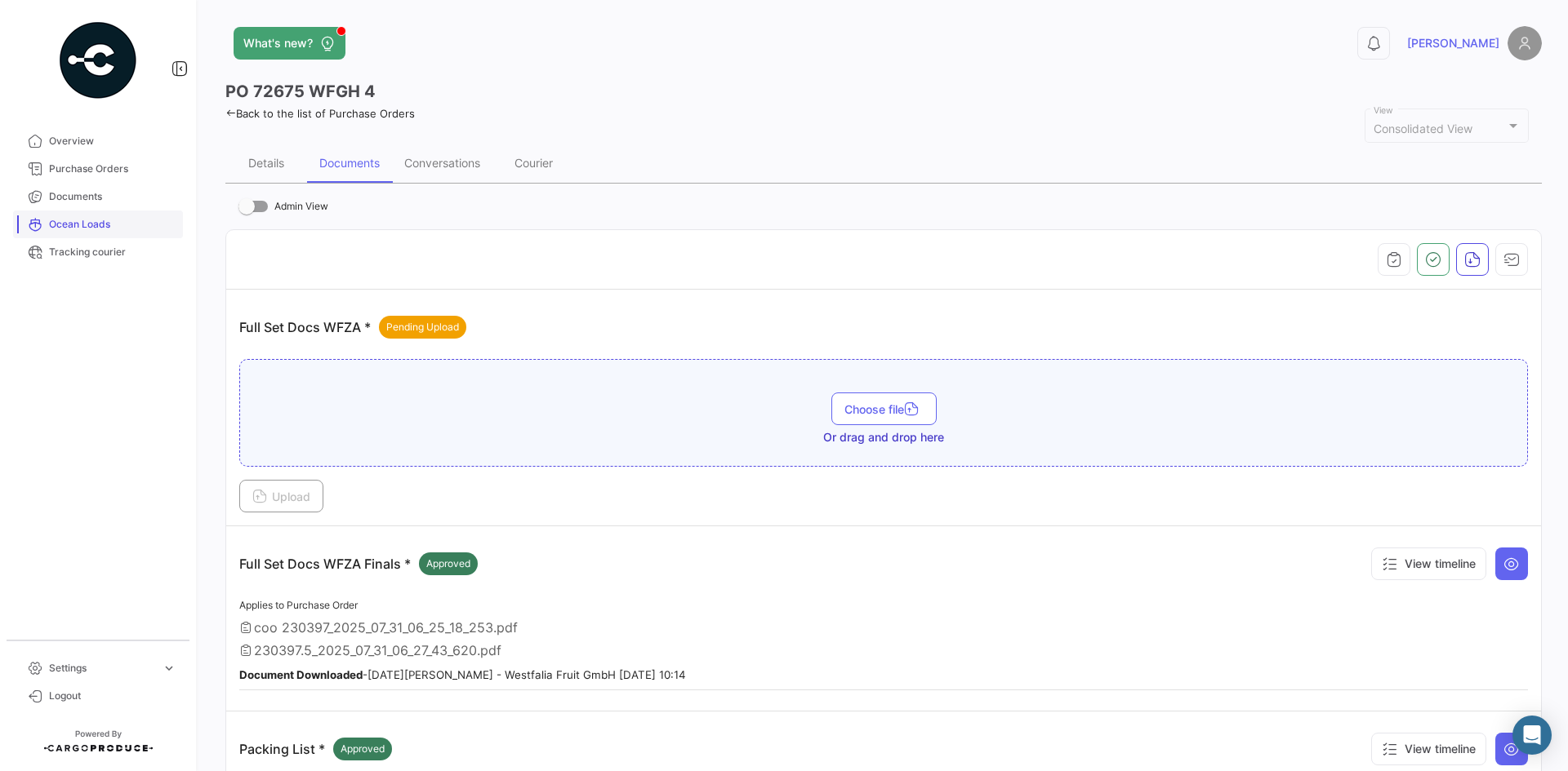
click at [46, 222] on link "Ocean Loads" at bounding box center [97, 224] width 169 height 28
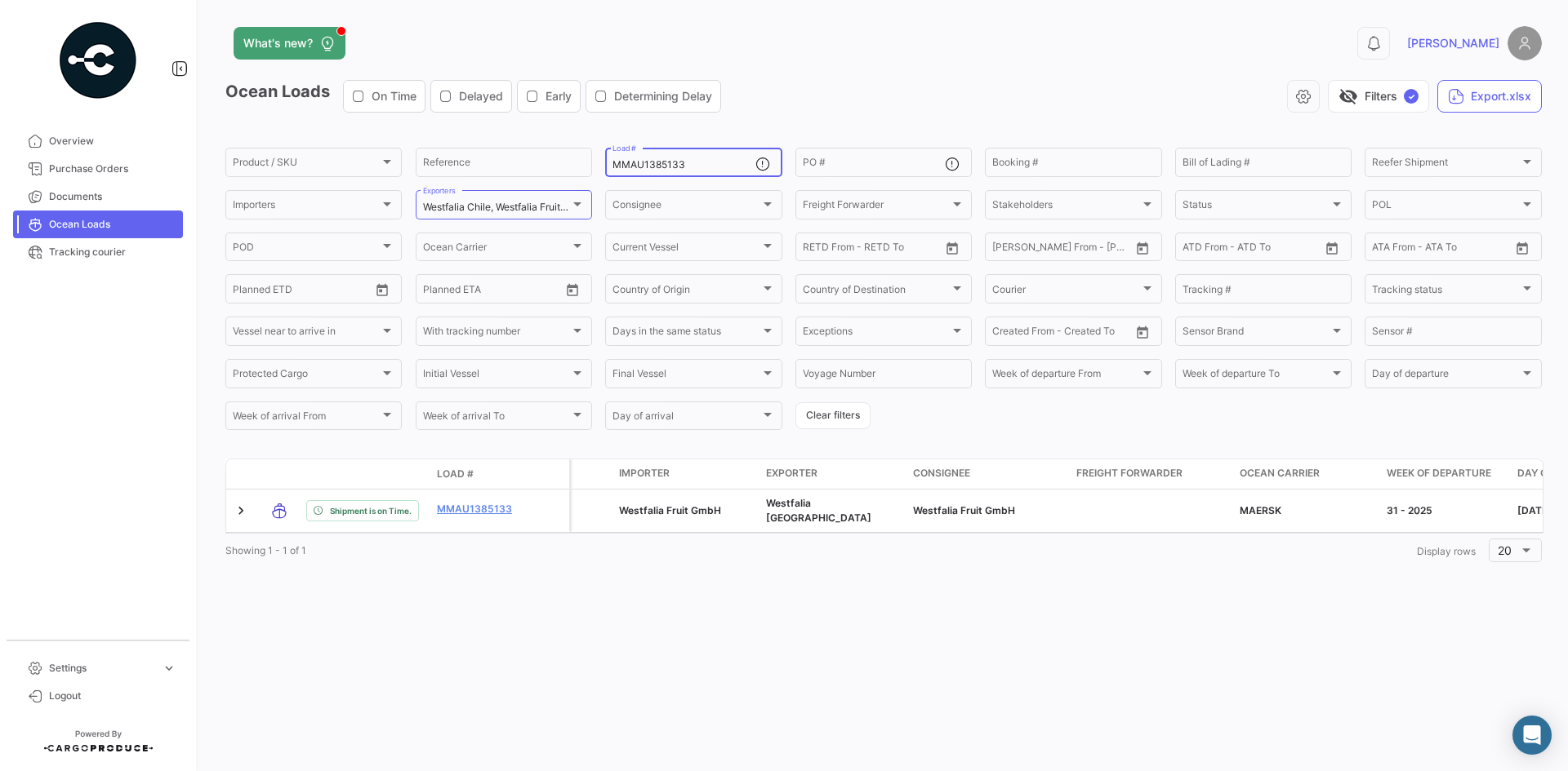
drag, startPoint x: 700, startPoint y: 162, endPoint x: 230, endPoint y: 142, distance: 470.4
click at [173, 156] on mat-sidenav-container "Overview Purchase Orders Documents Ocean Loads Tracking courier Settings expand…" at bounding box center [784, 385] width 1568 height 771
paste input "79167"
type input "MMAU1379167"
click at [860, 106] on div "visibility_off Filters ✓ Export.xlsx" at bounding box center [1138, 95] width 808 height 32
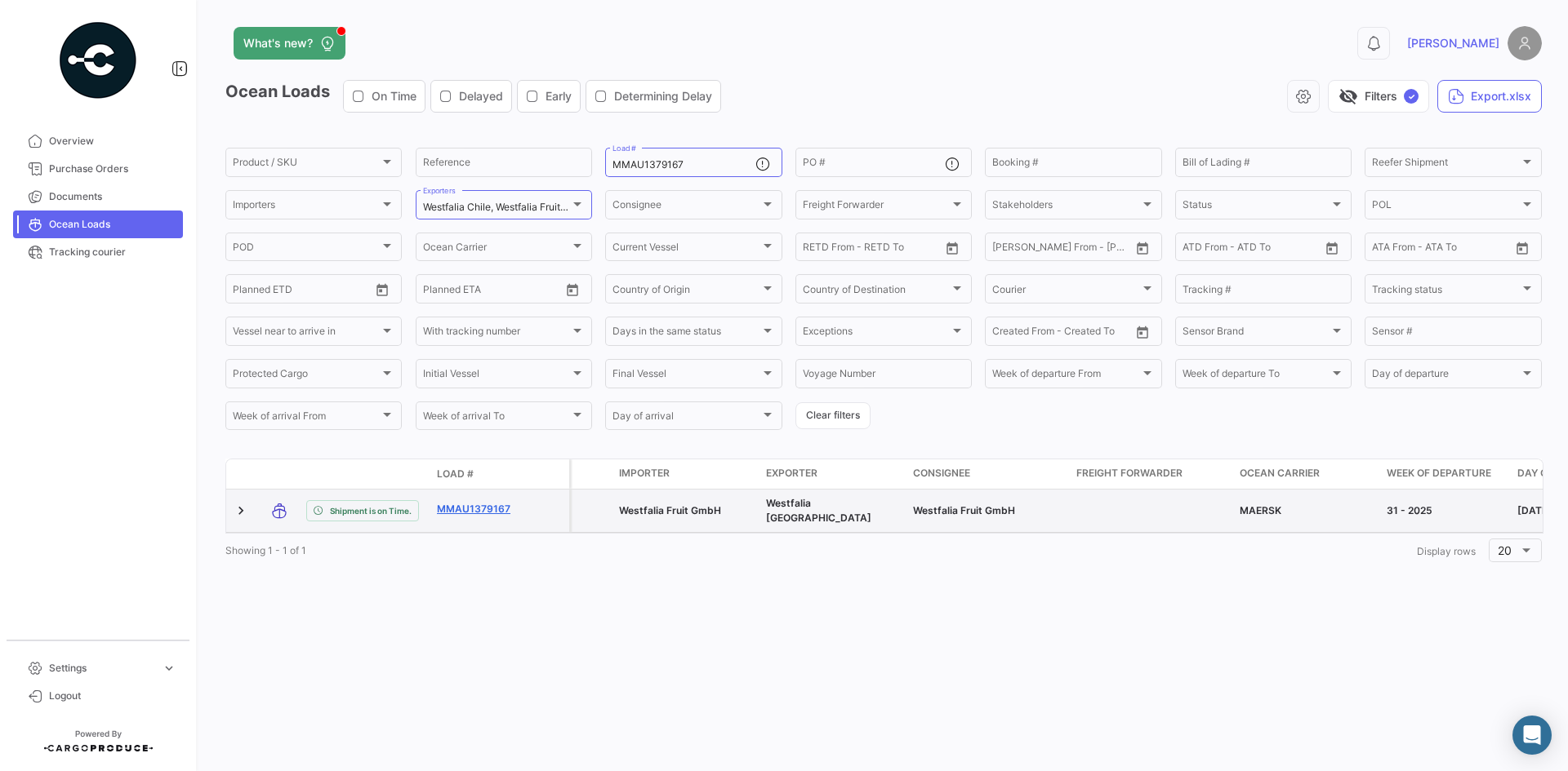
click at [505, 511] on link "MMAU1379167" at bounding box center [480, 509] width 85 height 15
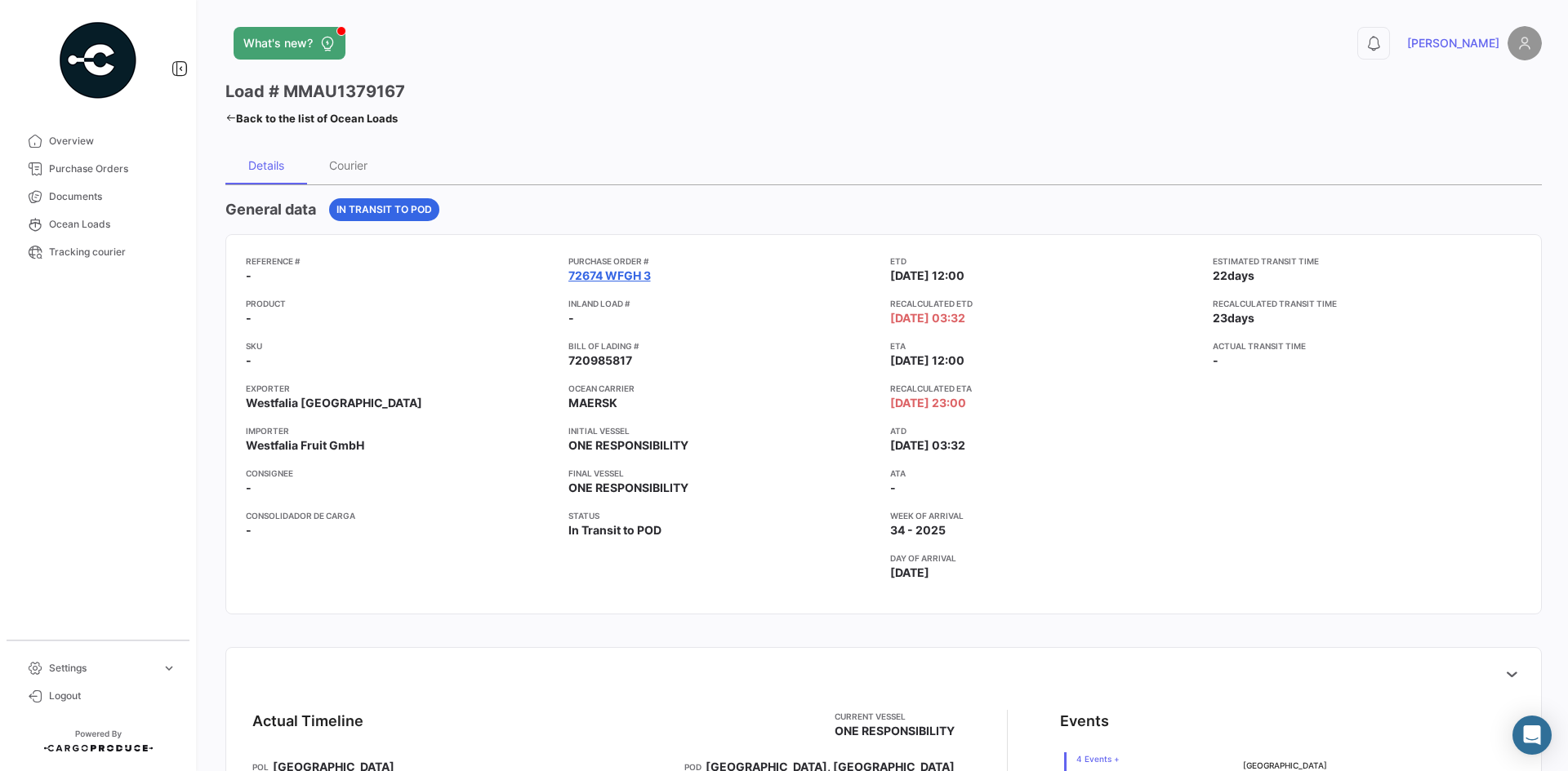
click at [623, 280] on link "72674 WFGH 3" at bounding box center [609, 276] width 82 height 17
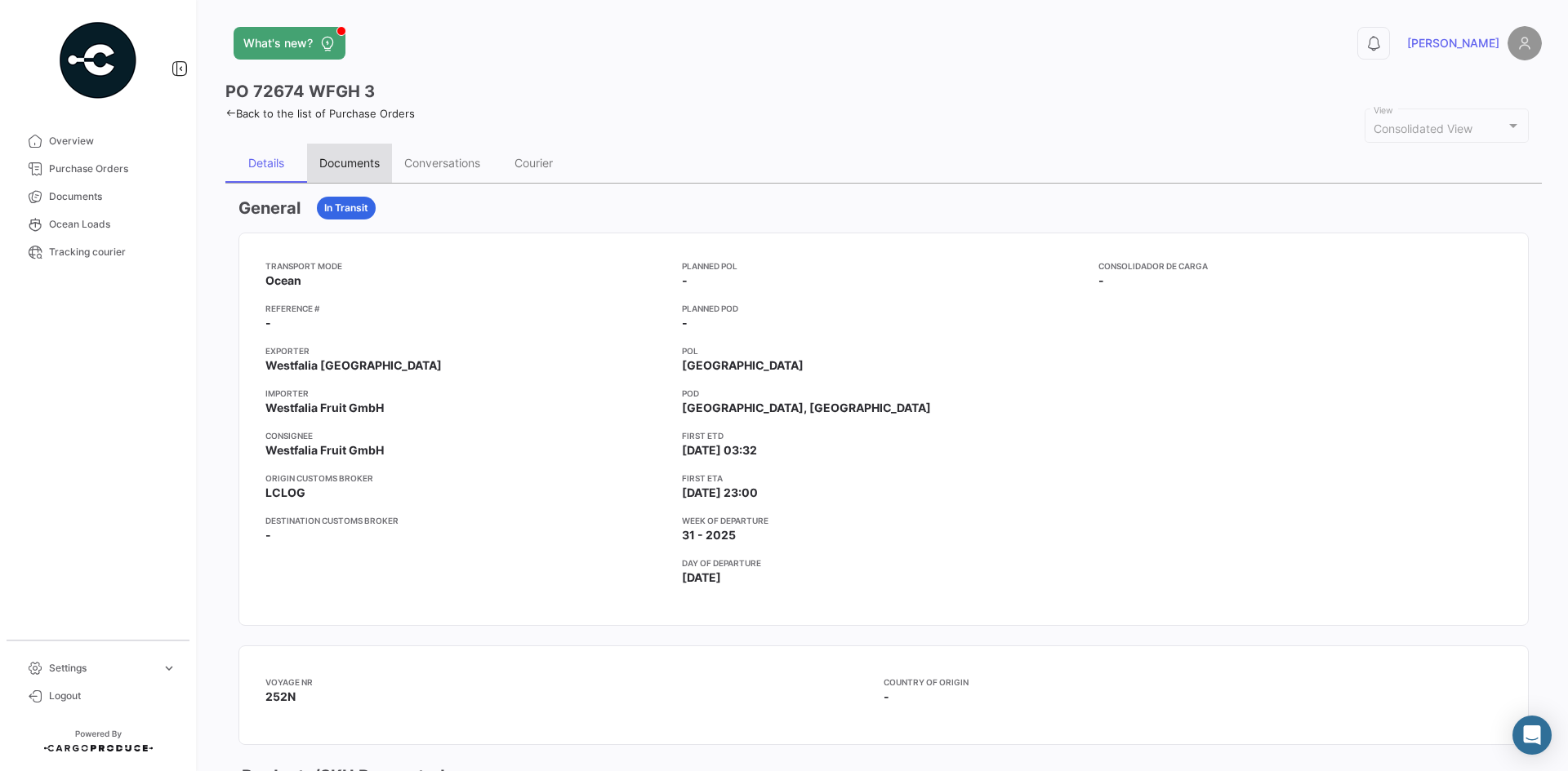
click at [362, 169] on div "Documents" at bounding box center [349, 162] width 60 height 14
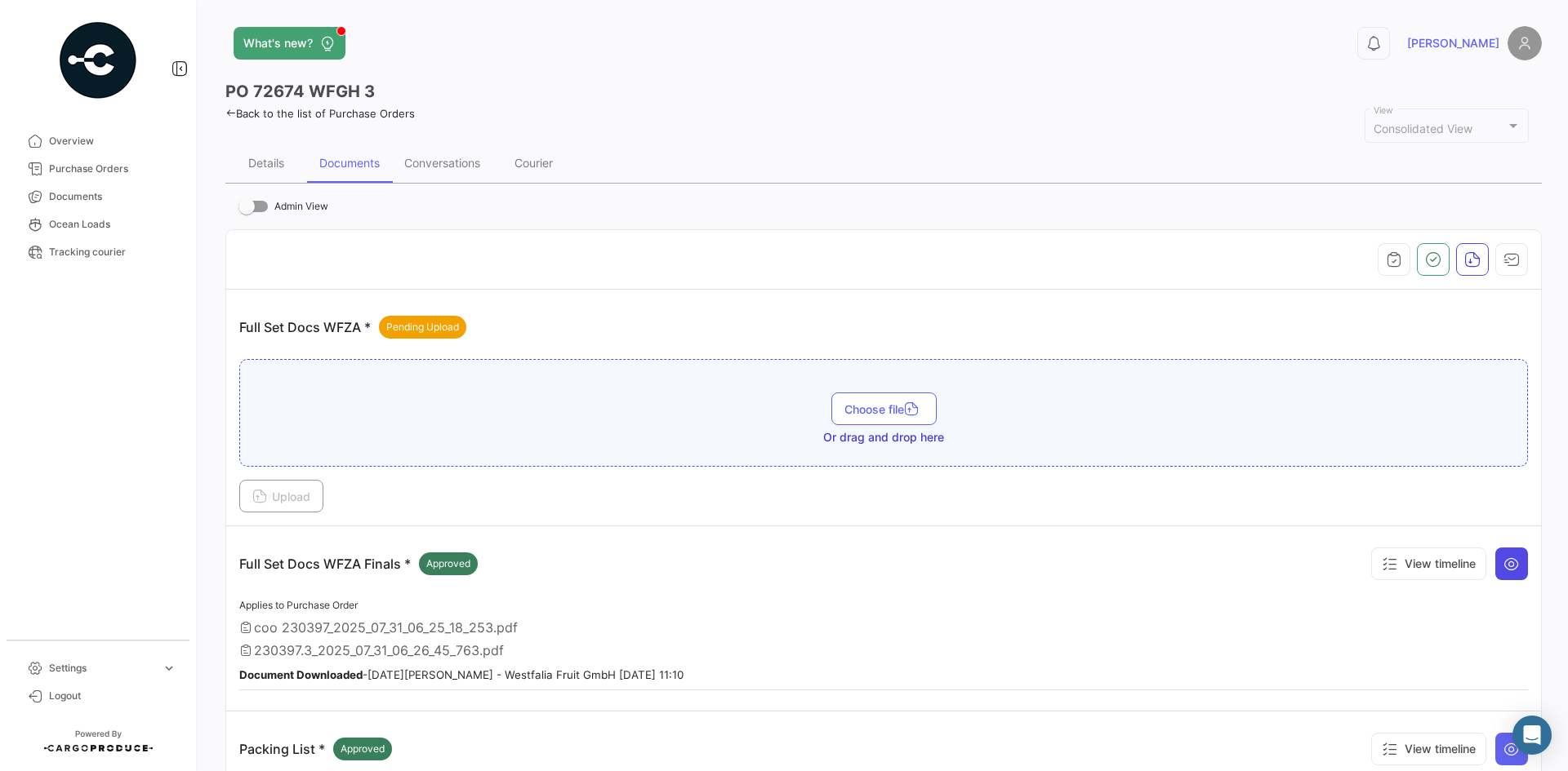
click at [1253, 569] on button at bounding box center [1511, 564] width 32 height 32
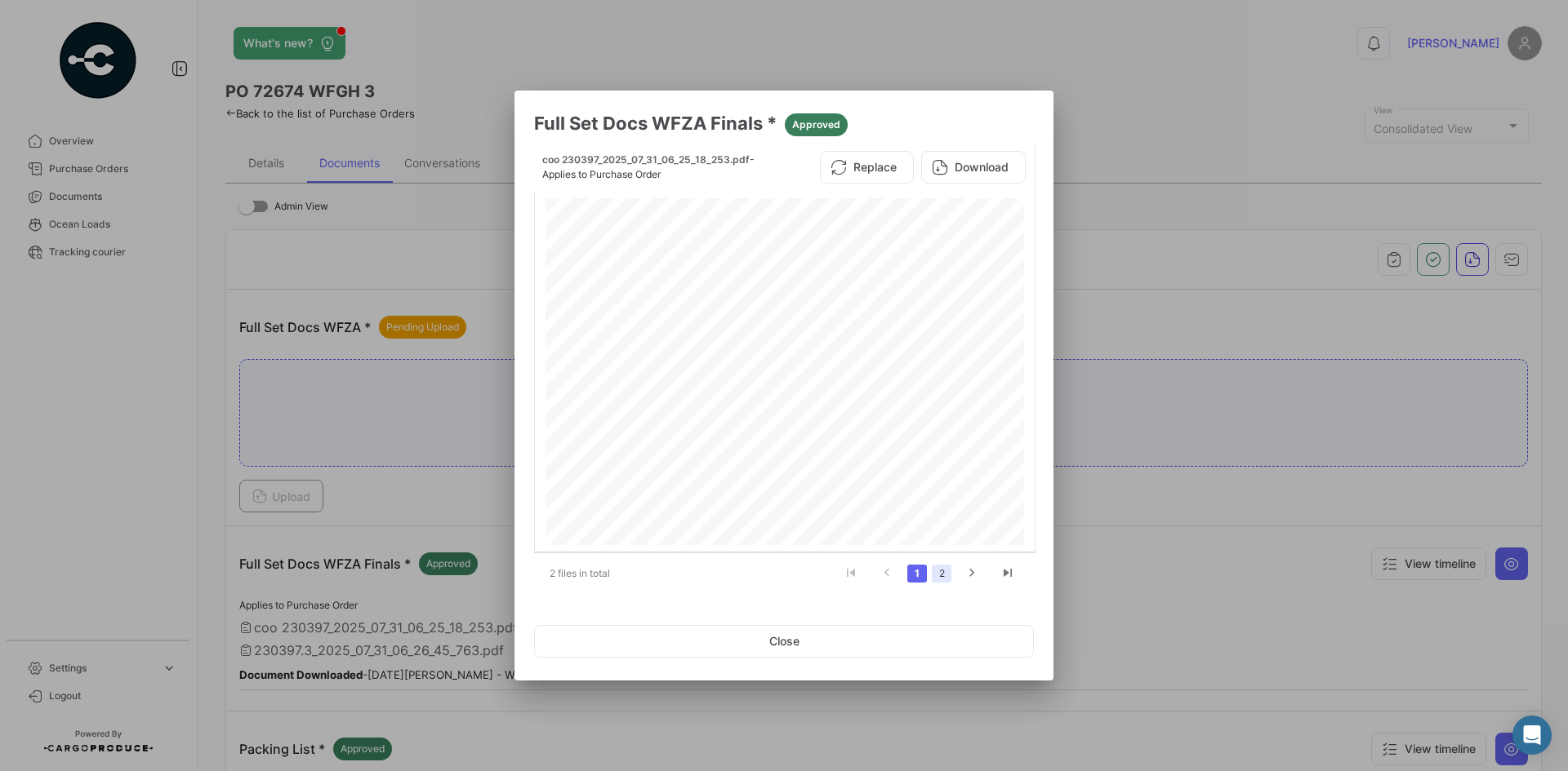
click at [947, 570] on link "2" at bounding box center [941, 573] width 19 height 18
click at [989, 166] on button "Download" at bounding box center [973, 167] width 105 height 32
click at [825, 595] on button "Close" at bounding box center [784, 640] width 500 height 32
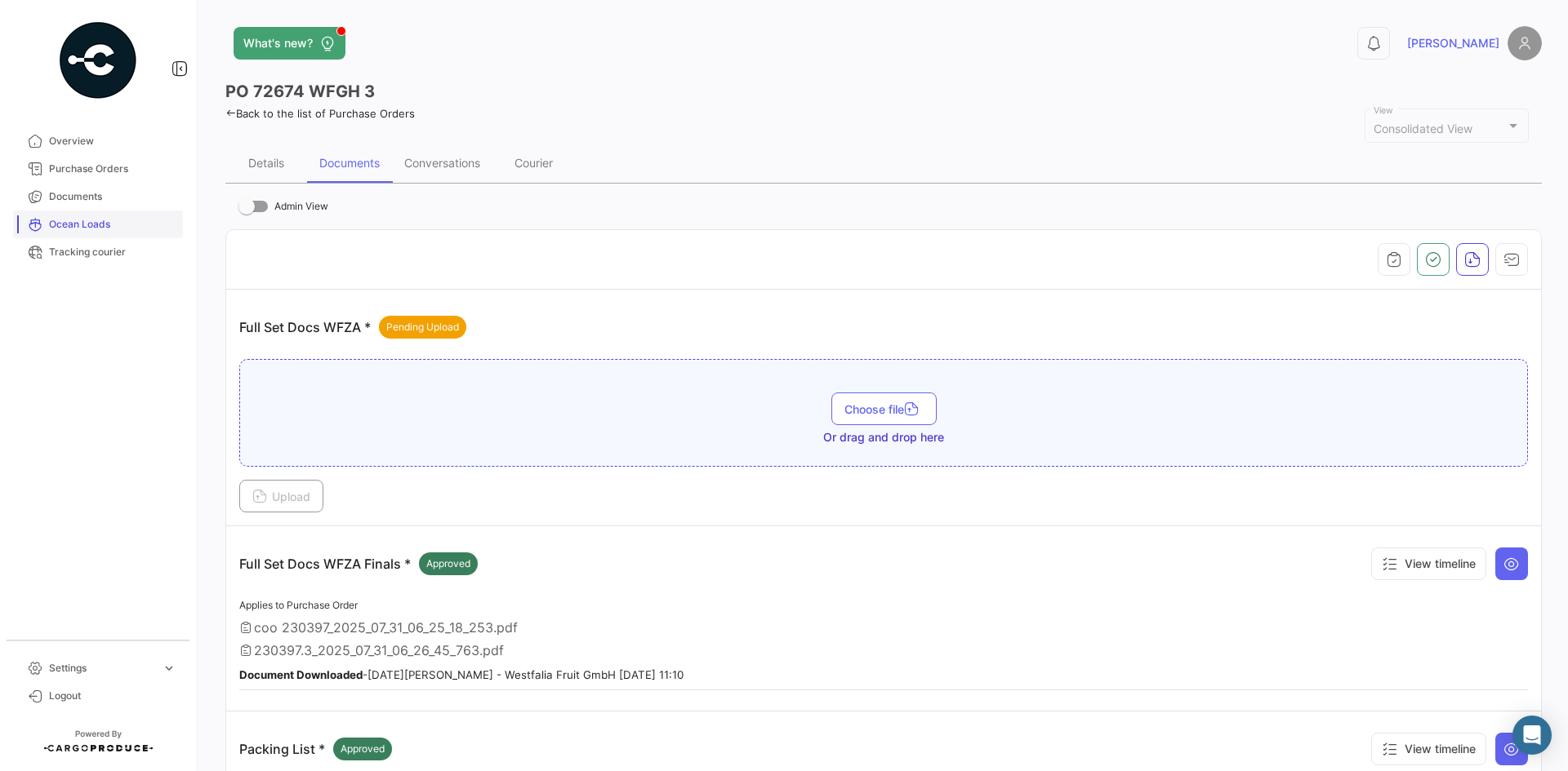
click at [71, 228] on span "Ocean Loads" at bounding box center [113, 225] width 128 height 15
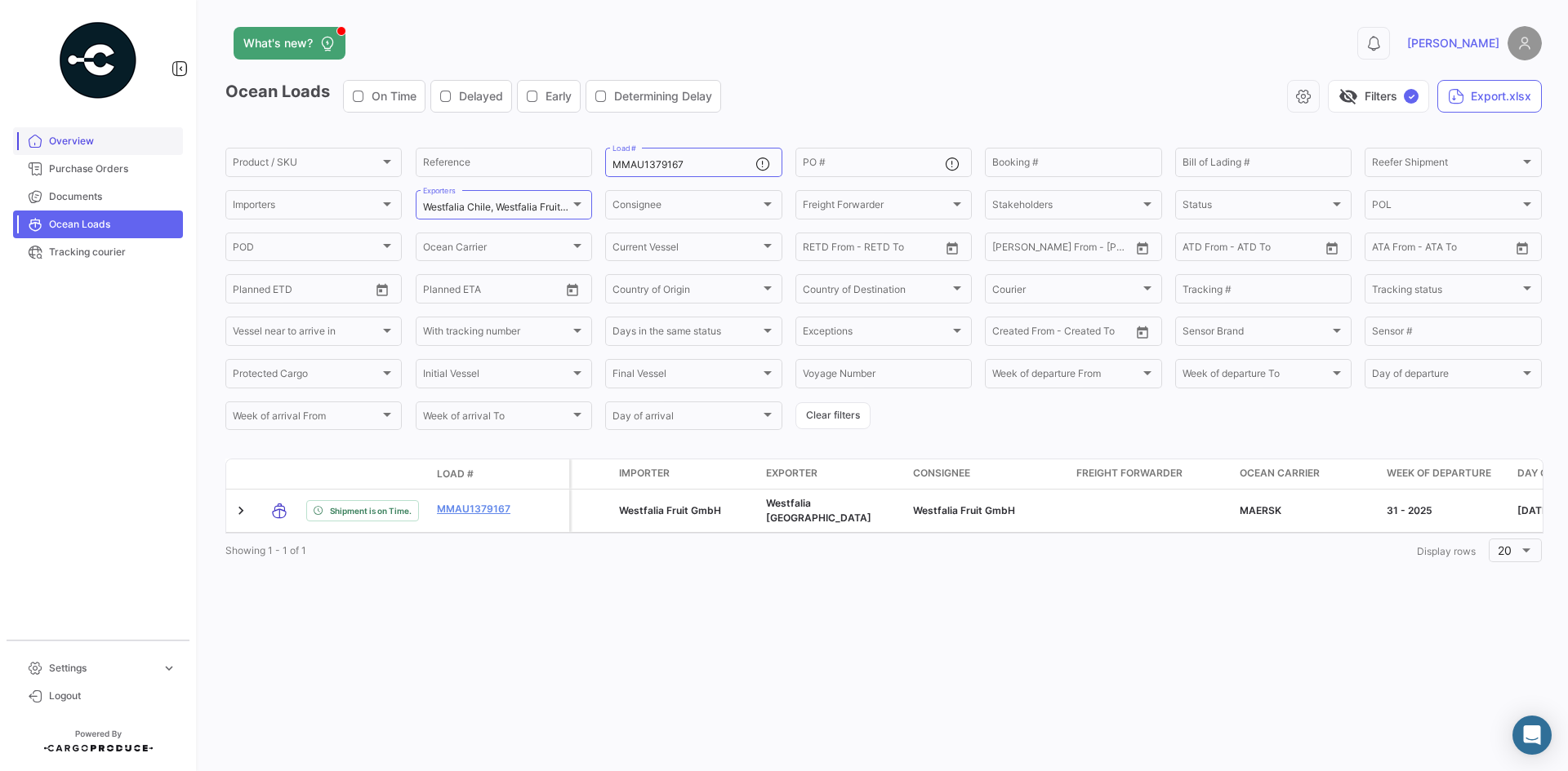
drag, startPoint x: 692, startPoint y: 168, endPoint x: 83, endPoint y: 151, distance: 609.2
click at [173, 155] on mat-sidenav-container "Overview Purchase Orders Documents Ocean Loads Tracking courier Settings expand…" at bounding box center [784, 385] width 1568 height 771
paste input "CAU6020689"
type input "MCAU6020689"
click at [764, 595] on div "What's new? 0 [PERSON_NAME] Loads On Time Delayed Early Determining Delay visib…" at bounding box center [884, 385] width 1369 height 771
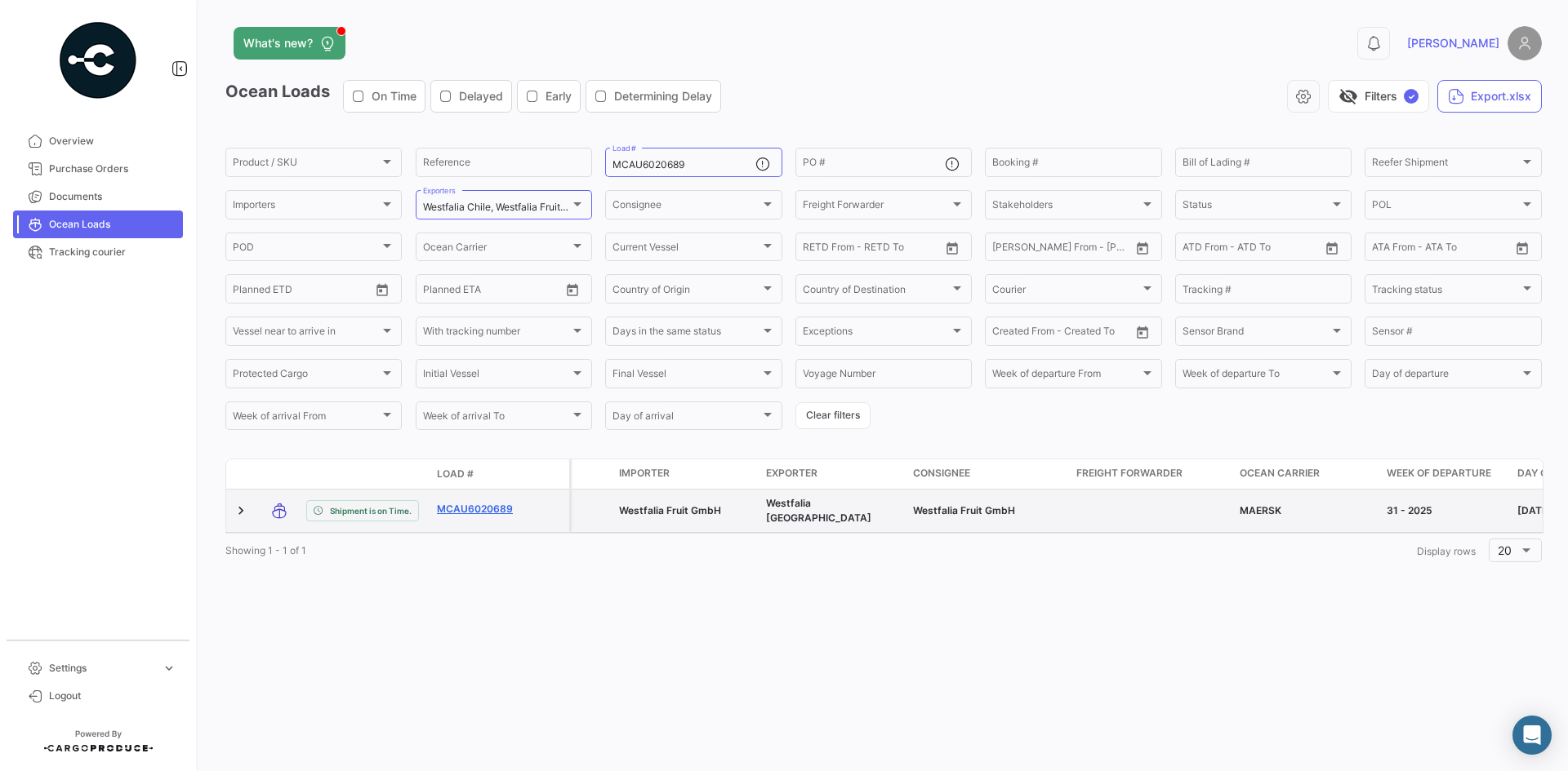
click at [493, 511] on link "MCAU6020689" at bounding box center [480, 509] width 85 height 15
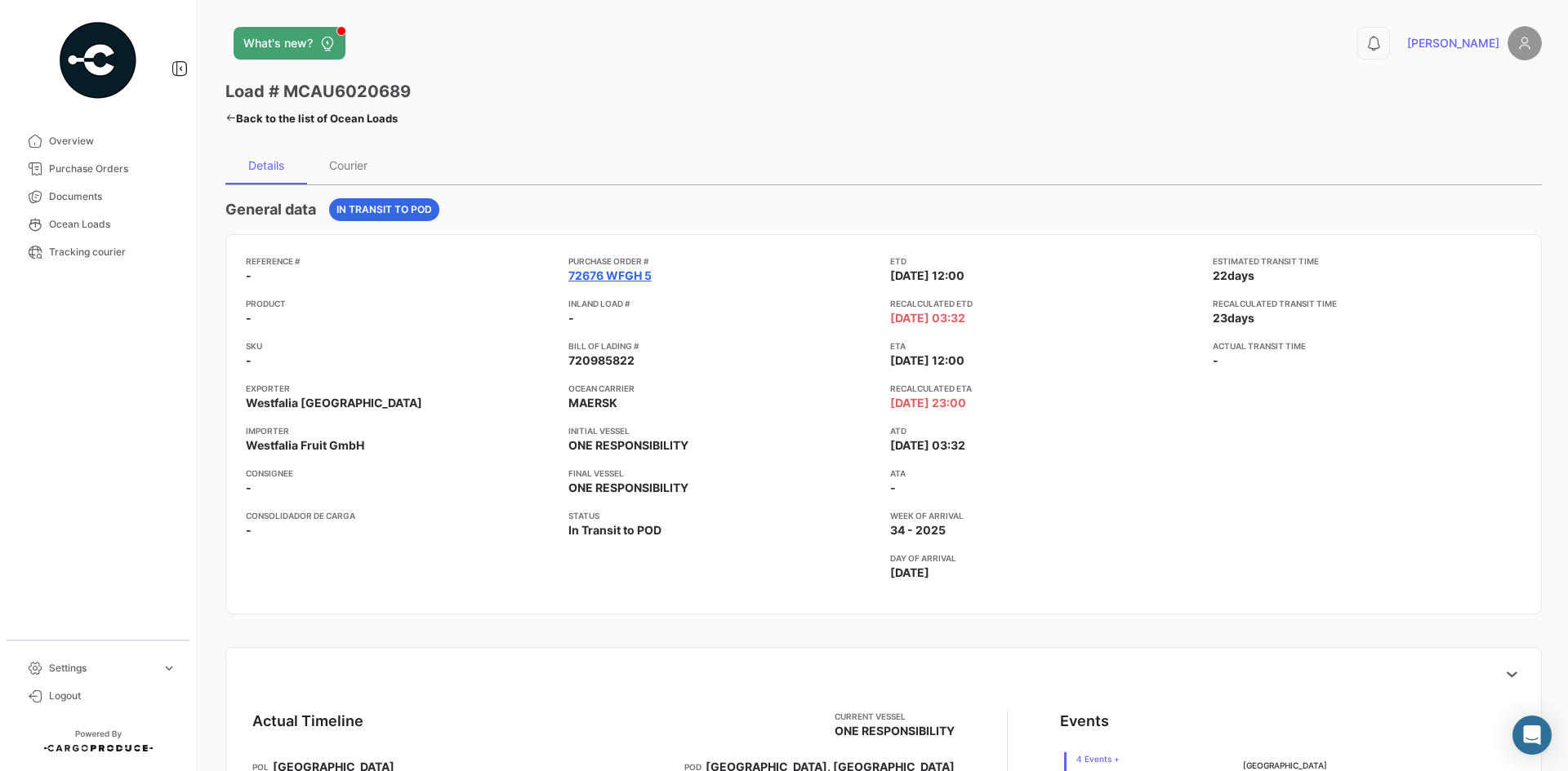
click at [602, 274] on link "72676 WFGH 5" at bounding box center [610, 276] width 83 height 17
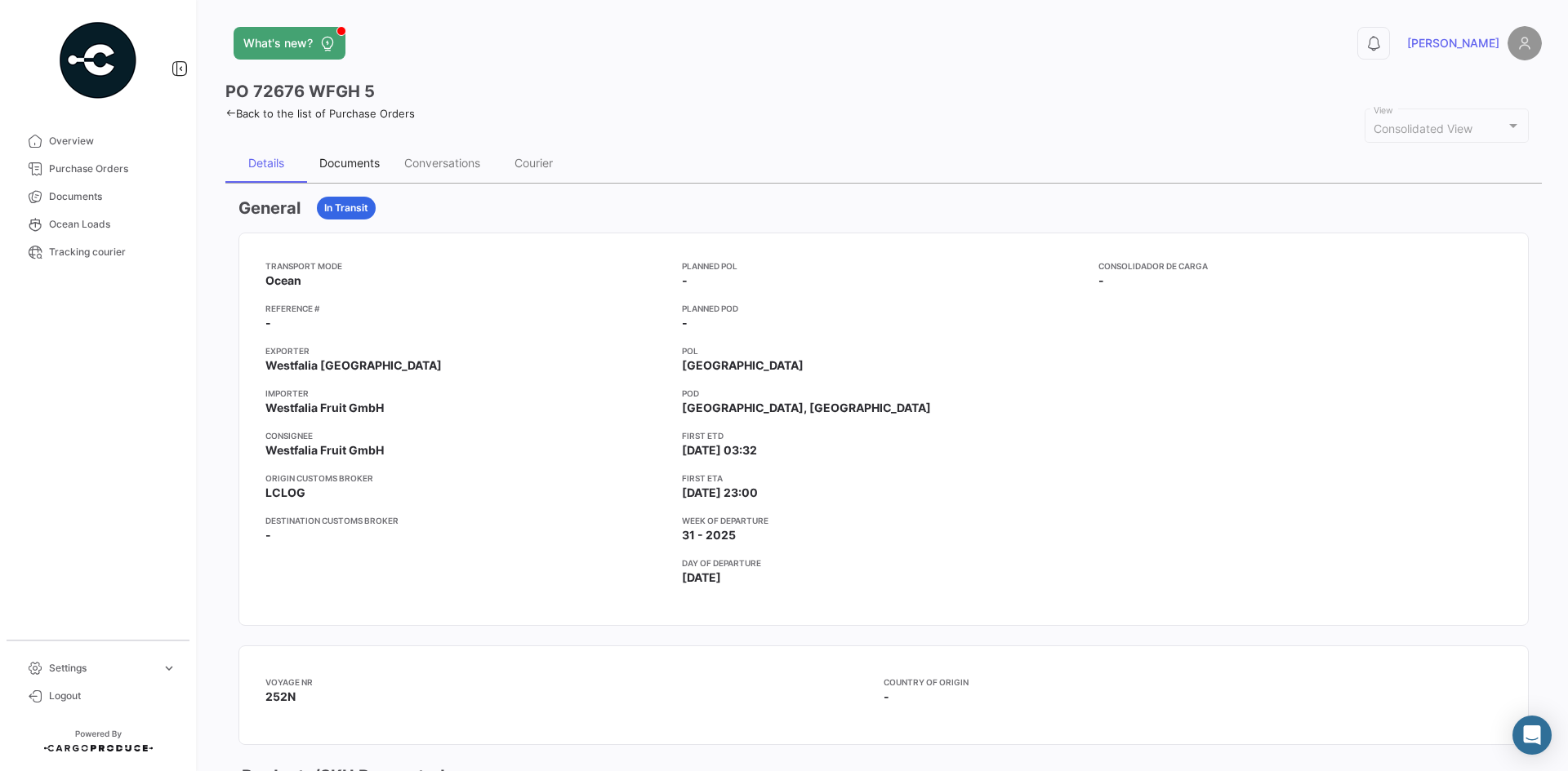
click at [347, 164] on div "Documents" at bounding box center [349, 162] width 60 height 14
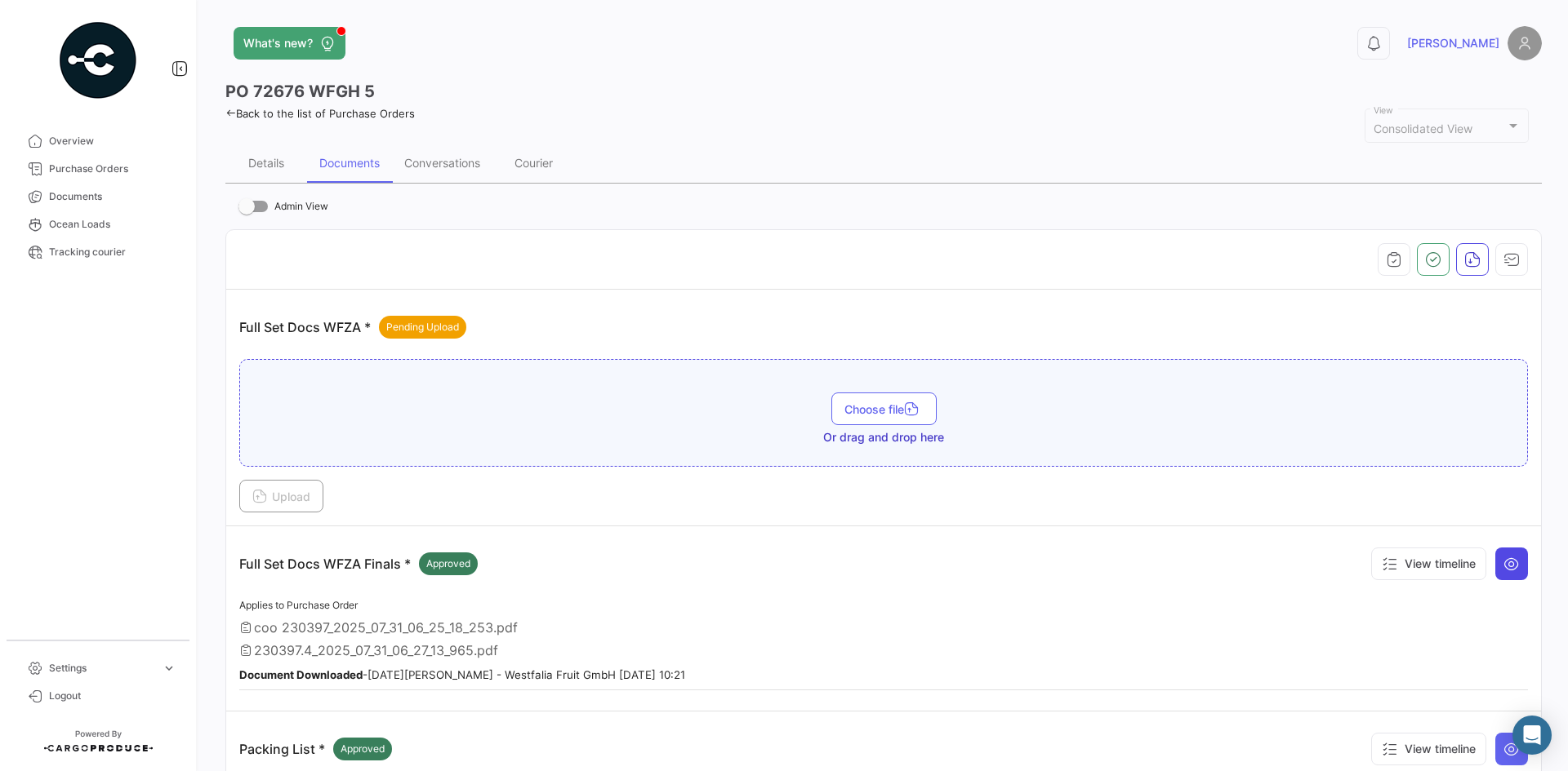
click at [1253, 560] on icon at bounding box center [1512, 564] width 17 height 17
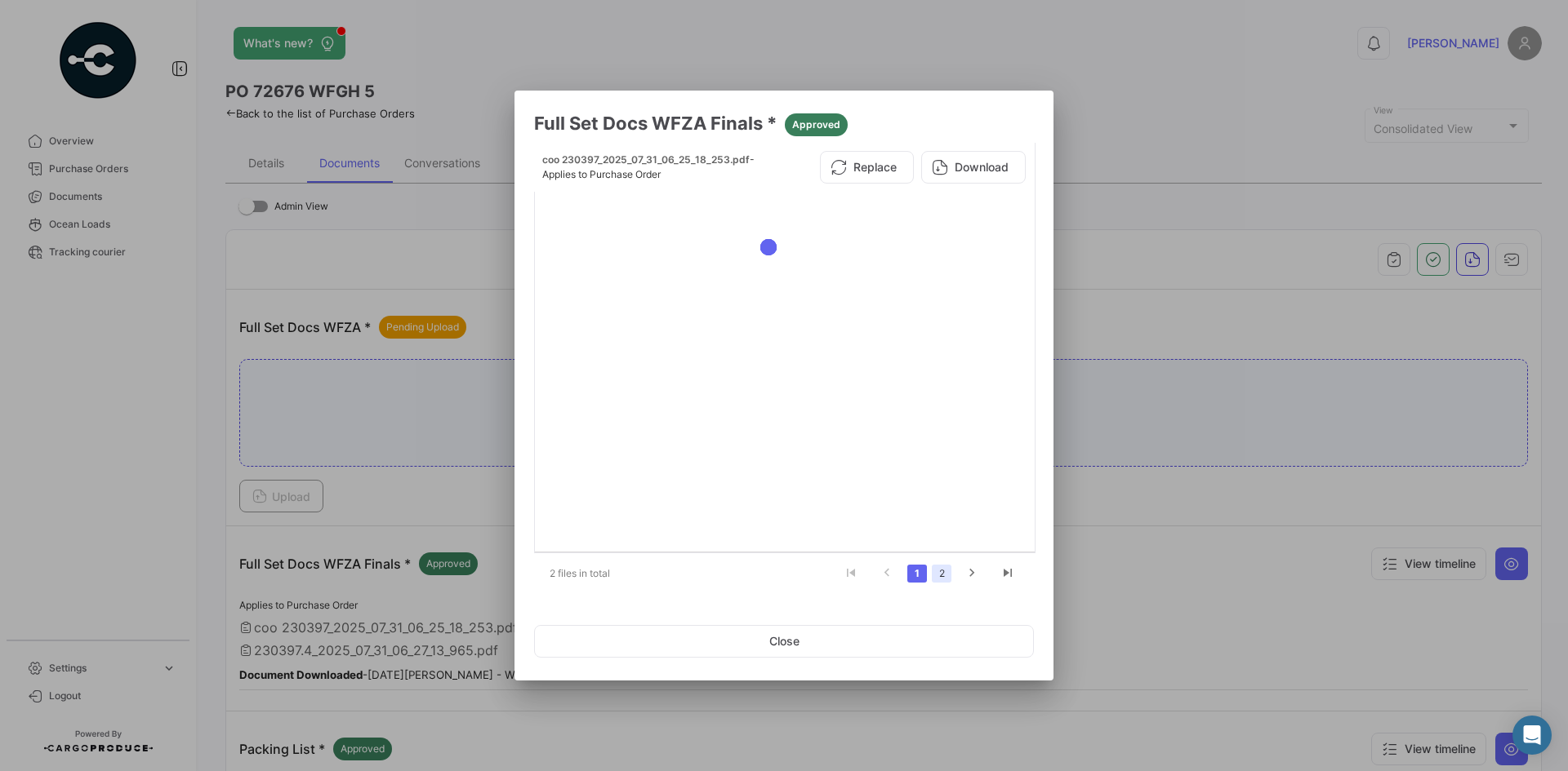
click at [937, 576] on link "2" at bounding box center [941, 573] width 19 height 18
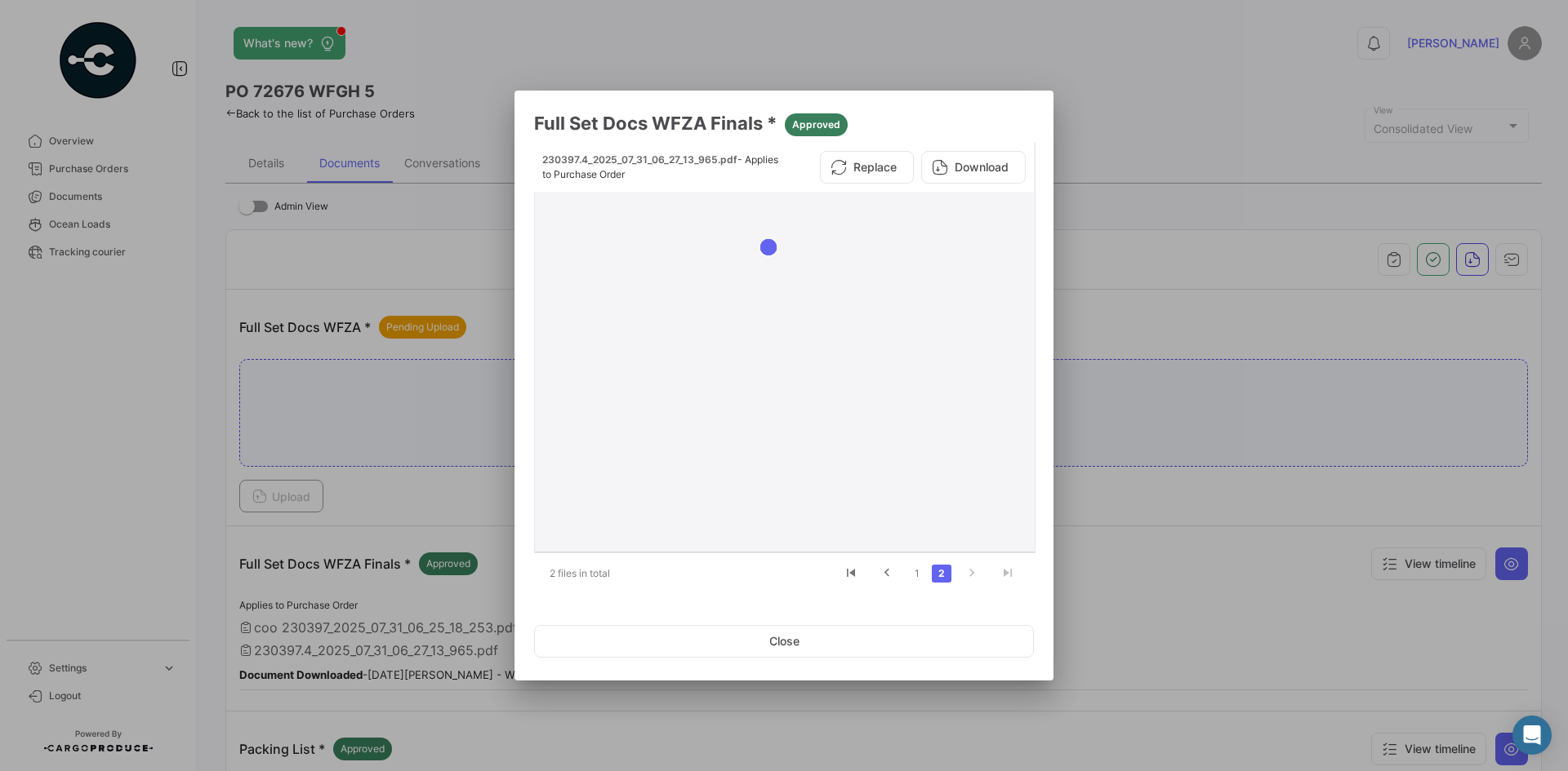
click at [905, 330] on div at bounding box center [934, 371] width 190 height 347
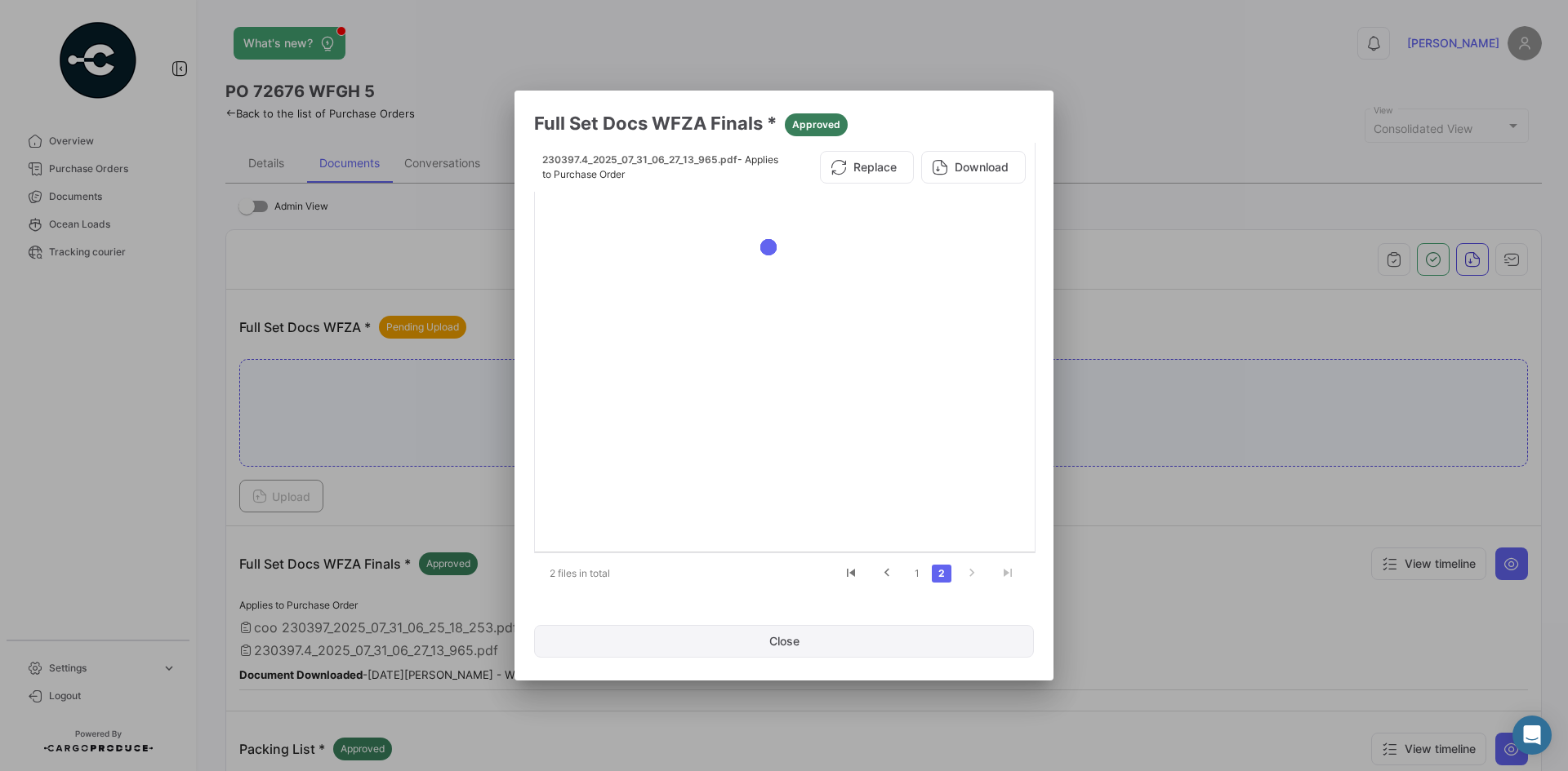
click at [897, 595] on button "Close" at bounding box center [784, 640] width 500 height 32
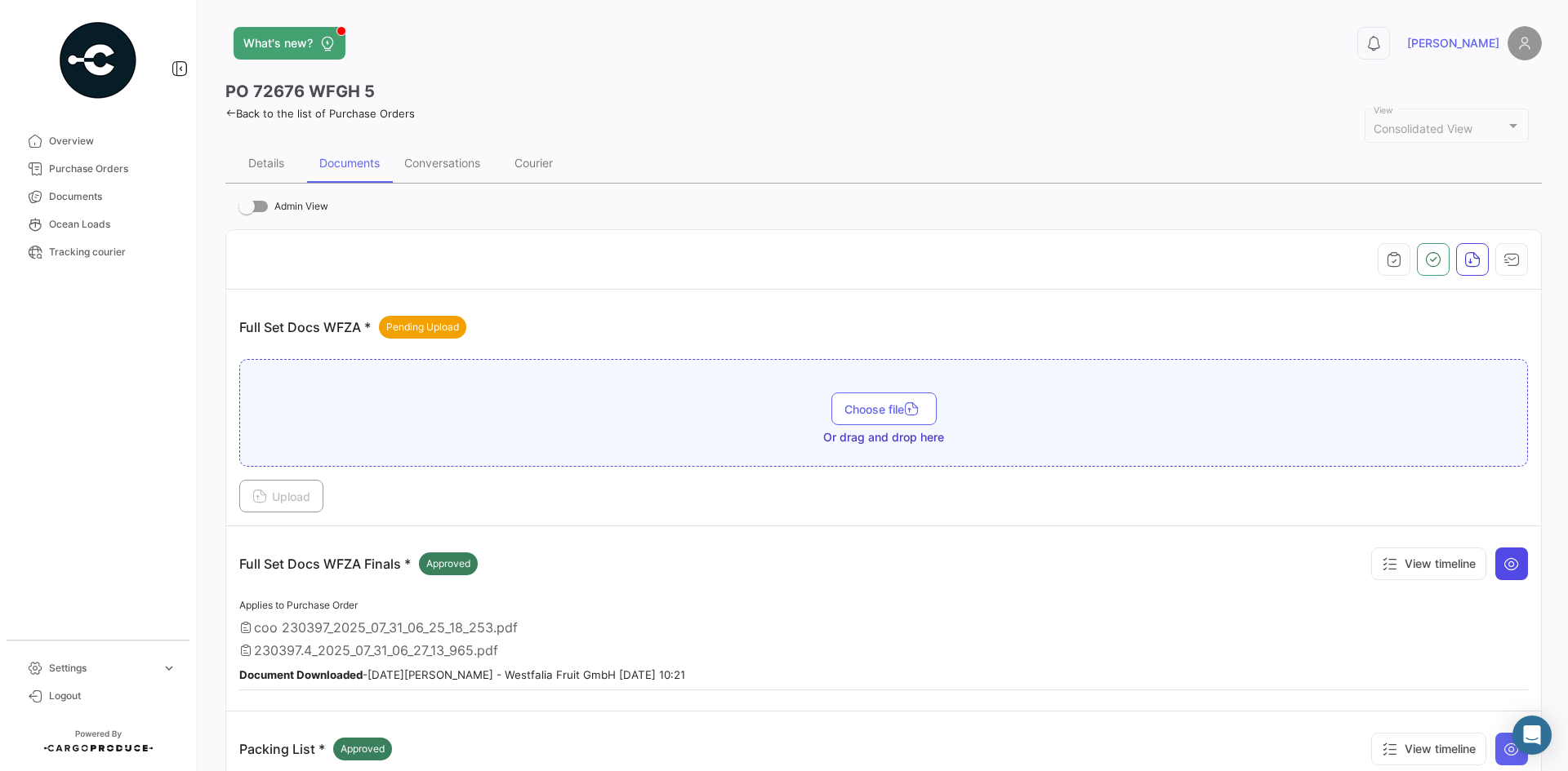
click at [1253, 569] on icon at bounding box center [1512, 564] width 17 height 17
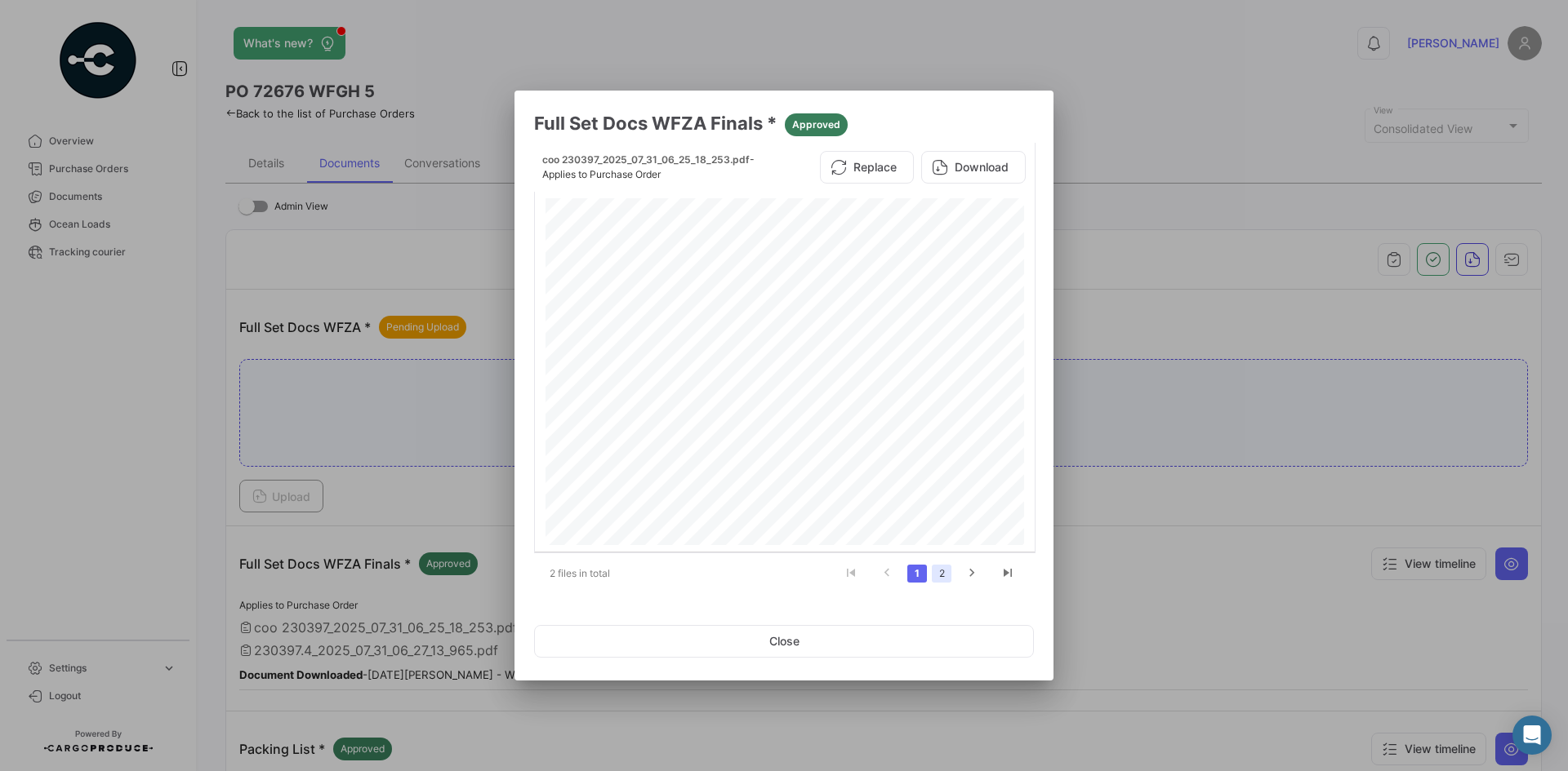
click at [949, 576] on link "2" at bounding box center [941, 573] width 19 height 18
click at [977, 172] on button "Download" at bounding box center [973, 167] width 105 height 32
